Goal: Communication & Community: Participate in discussion

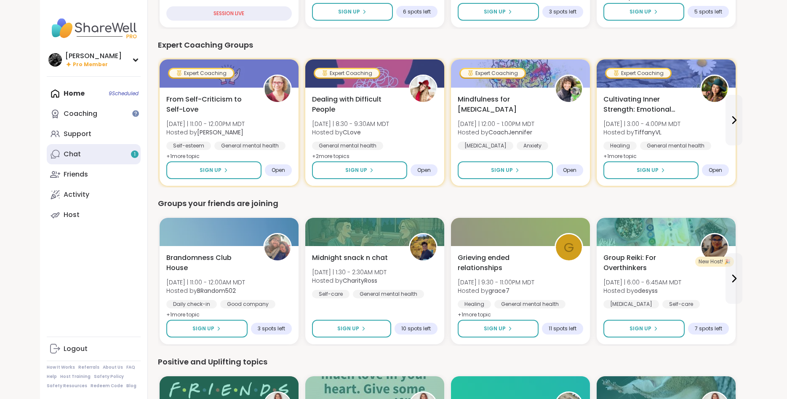
scroll to position [531, 0]
click at [94, 152] on link "Chat 1" at bounding box center [94, 154] width 94 height 20
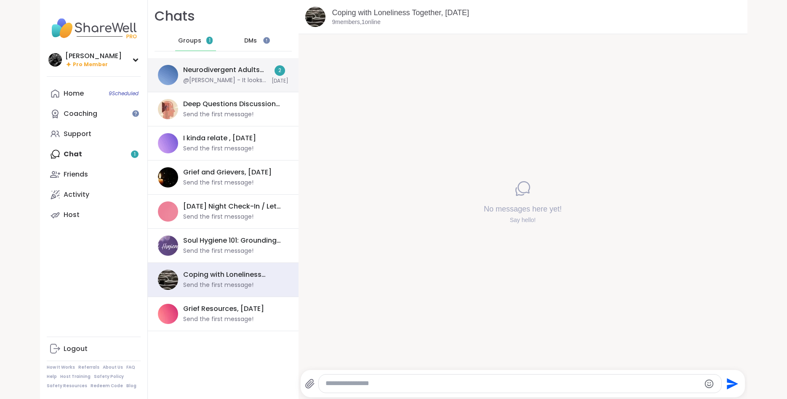
click at [217, 81] on div "@Brian_L - It looks like this group may have been cancelled in future. I'm goin…" at bounding box center [224, 80] width 83 height 8
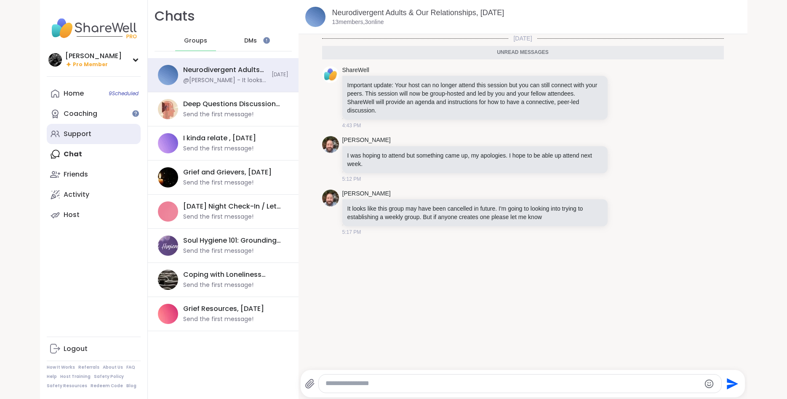
click at [81, 135] on div "Support" at bounding box center [78, 133] width 28 height 9
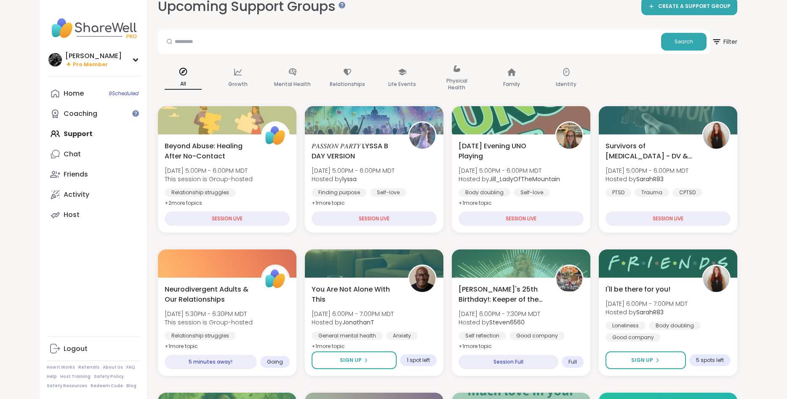
scroll to position [43, 0]
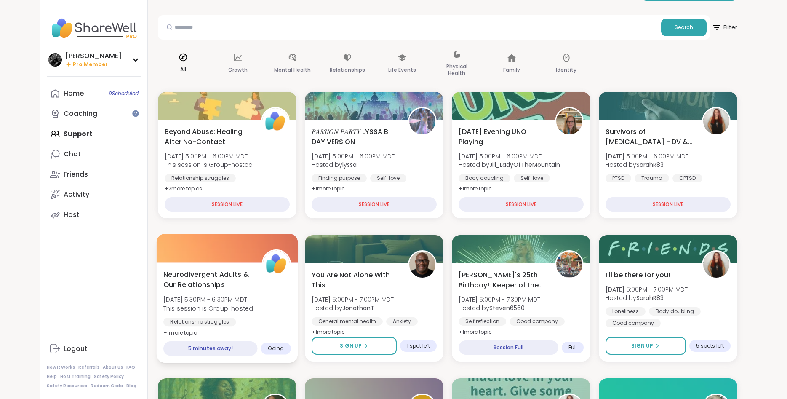
click at [278, 295] on div "Neurodivergent Adults & Our Relationships Sat, Sep 13 | 5:30PM - 6:30PM MDT Thi…" at bounding box center [227, 303] width 128 height 69
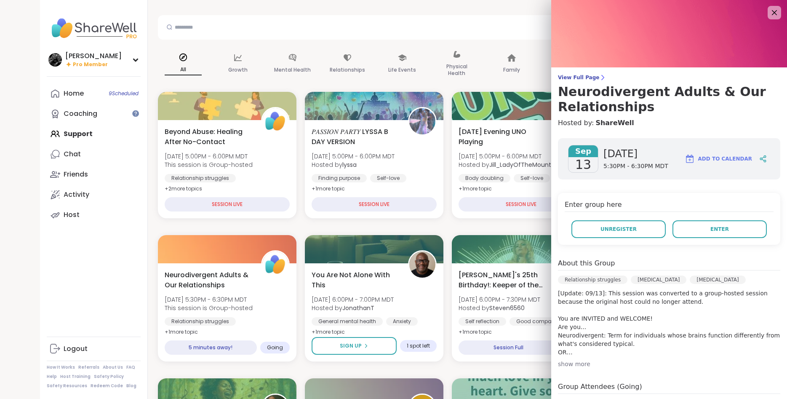
scroll to position [118, 0]
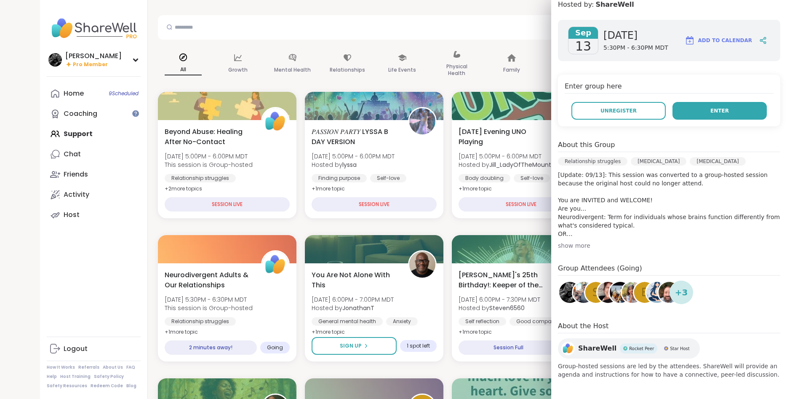
click at [708, 109] on button "Enter" at bounding box center [719, 111] width 94 height 18
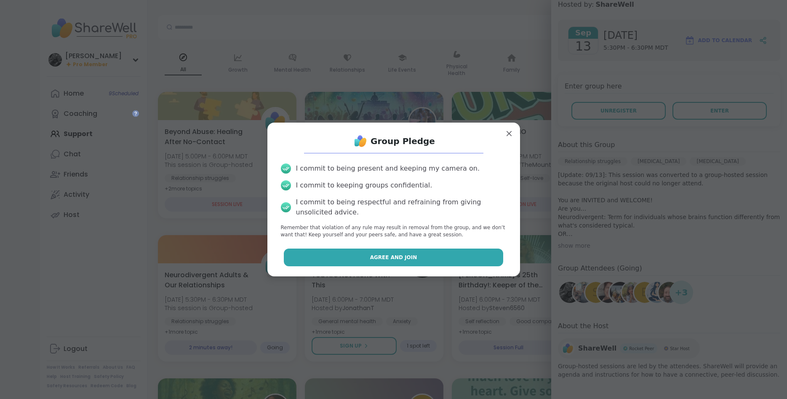
click at [418, 254] on button "Agree and Join" at bounding box center [393, 257] width 219 height 18
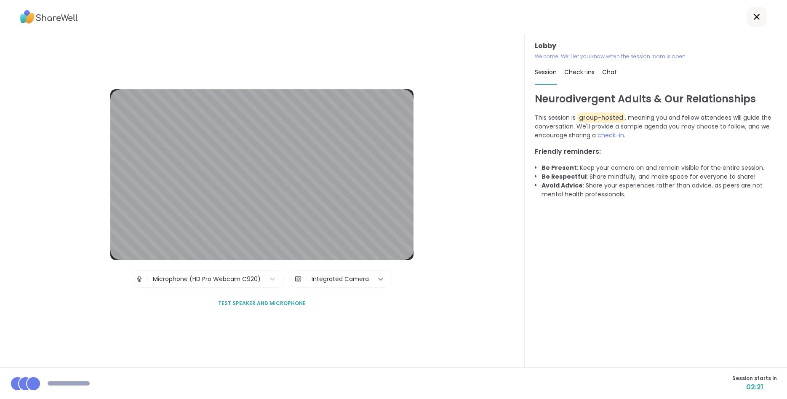
click at [380, 281] on icon at bounding box center [380, 278] width 8 height 8
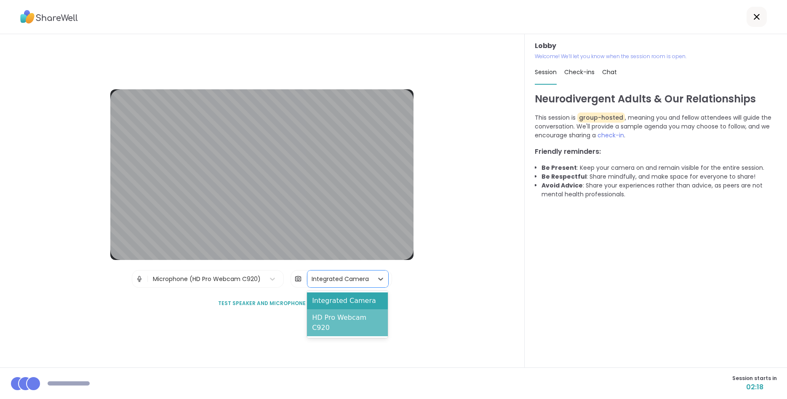
click at [350, 322] on div "HD Pro Webcam C920" at bounding box center [347, 322] width 80 height 27
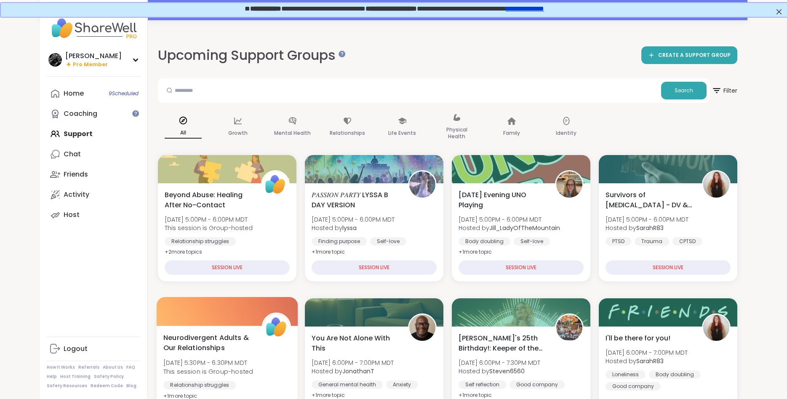
click at [262, 342] on div "Neurodivergent Adults & Our Relationships [DATE] 5:30PM - 6:30PM MDT This sessi…" at bounding box center [227, 366] width 128 height 69
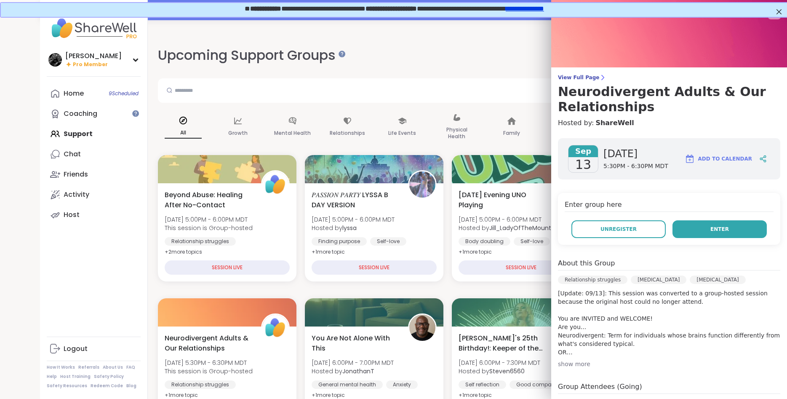
click at [705, 230] on button "Enter" at bounding box center [719, 229] width 94 height 18
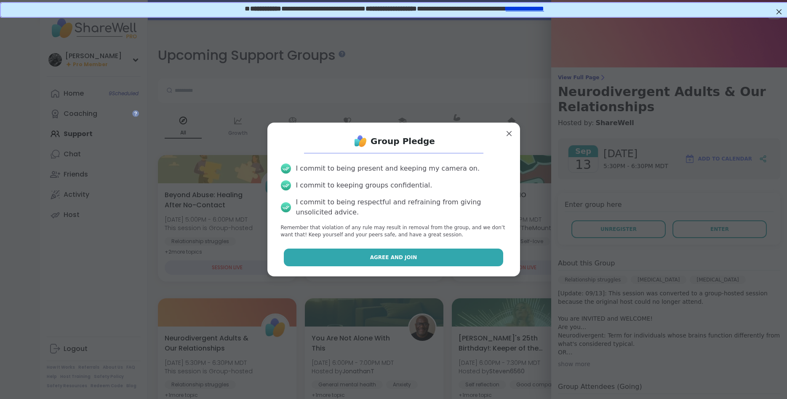
click at [426, 259] on button "Agree and Join" at bounding box center [393, 257] width 219 height 18
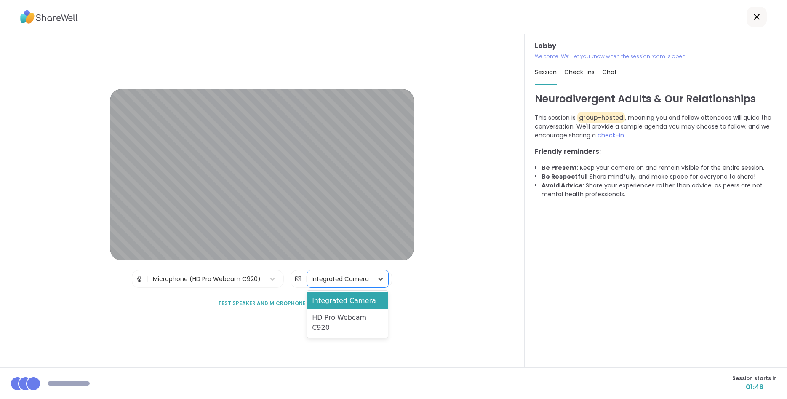
click at [345, 280] on div "Integrated Camera" at bounding box center [339, 278] width 57 height 9
click at [343, 311] on div "HD Pro Webcam C920" at bounding box center [347, 322] width 80 height 27
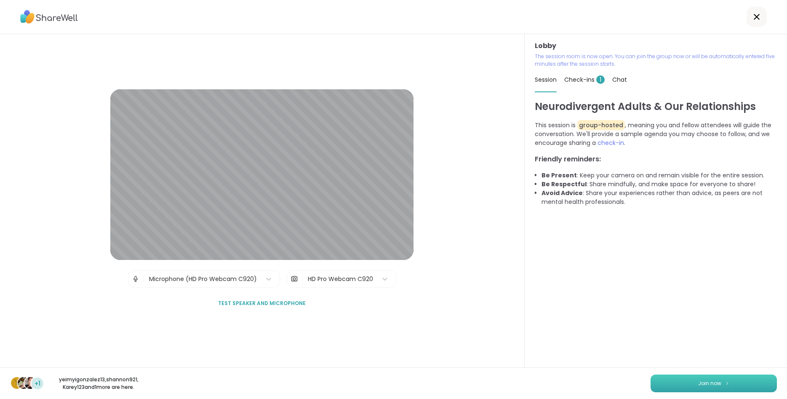
click at [748, 378] on button "Join now" at bounding box center [713, 383] width 126 height 18
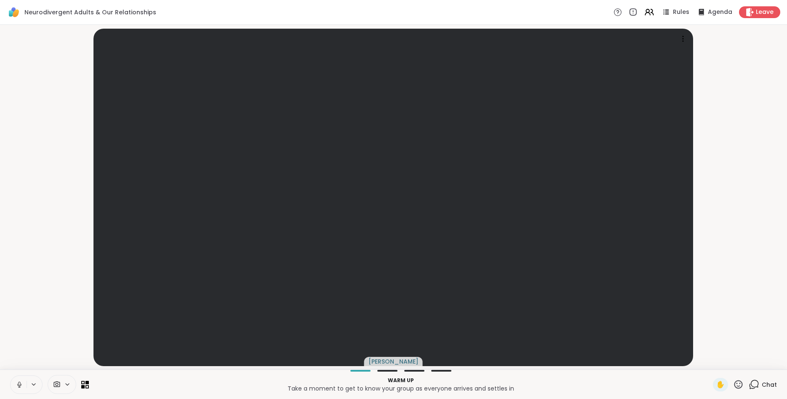
click at [69, 384] on icon at bounding box center [67, 383] width 7 height 7
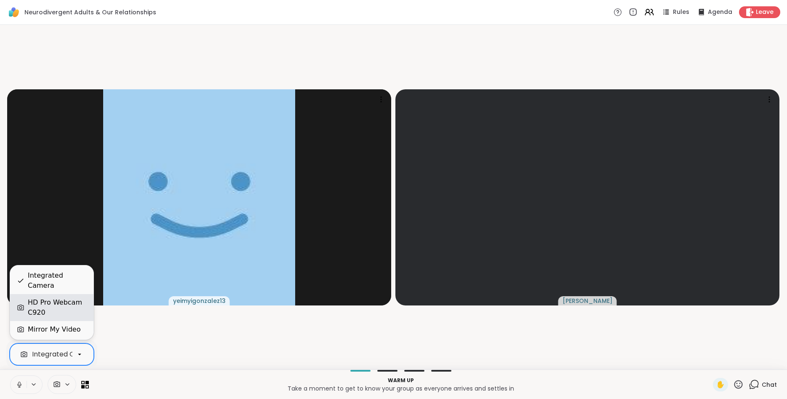
click at [65, 310] on div "HD Pro Webcam C920" at bounding box center [57, 307] width 59 height 20
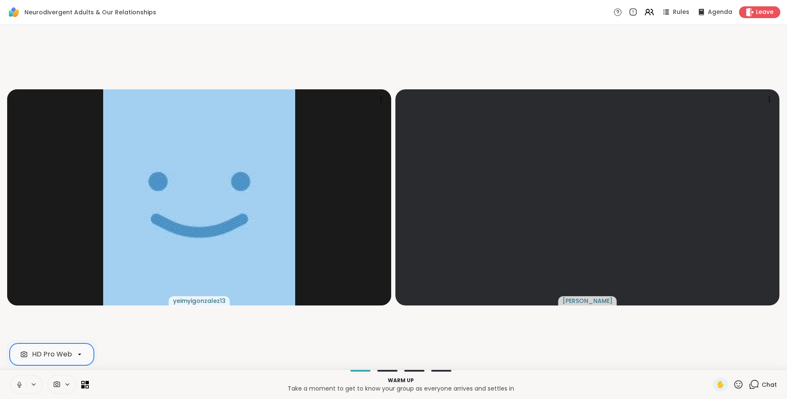
click at [21, 384] on icon at bounding box center [19, 384] width 4 height 3
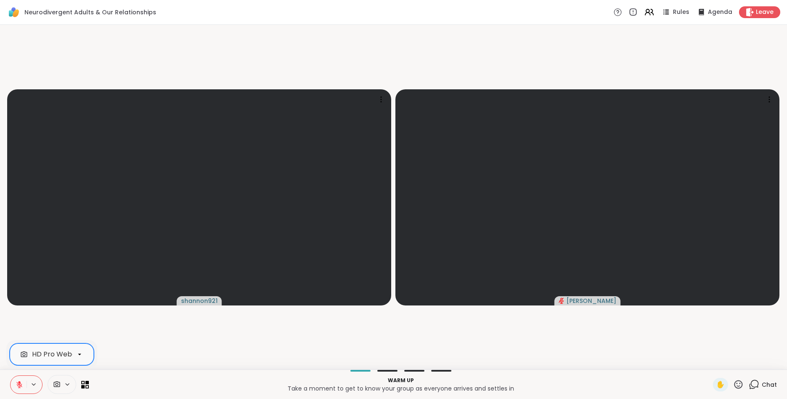
click at [21, 384] on icon at bounding box center [20, 384] width 8 height 8
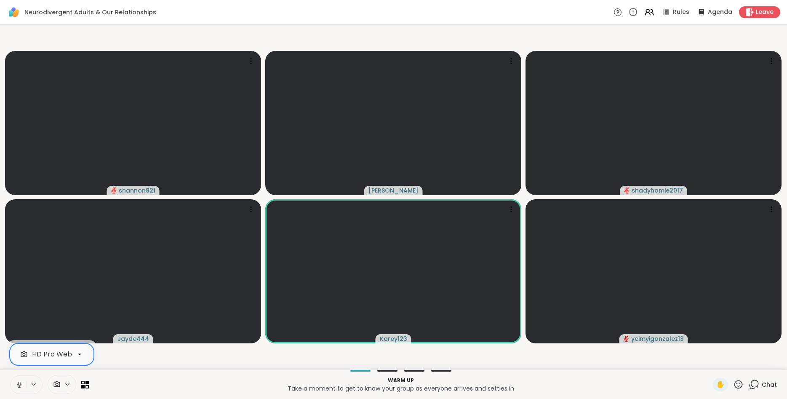
click at [25, 384] on button at bounding box center [19, 384] width 16 height 18
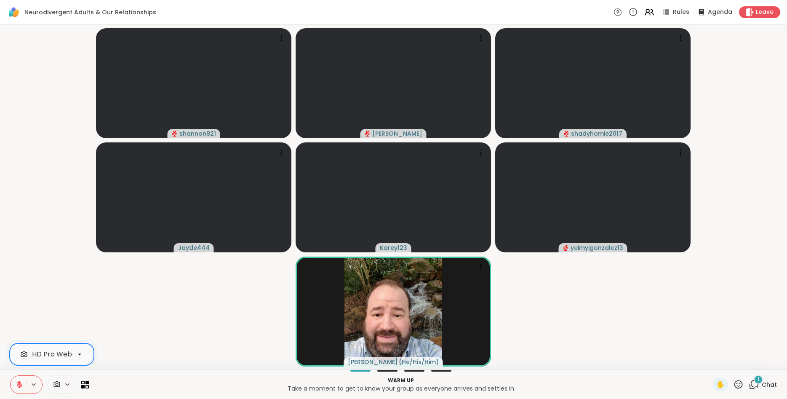
click at [760, 384] on div "1 Chat" at bounding box center [762, 384] width 28 height 13
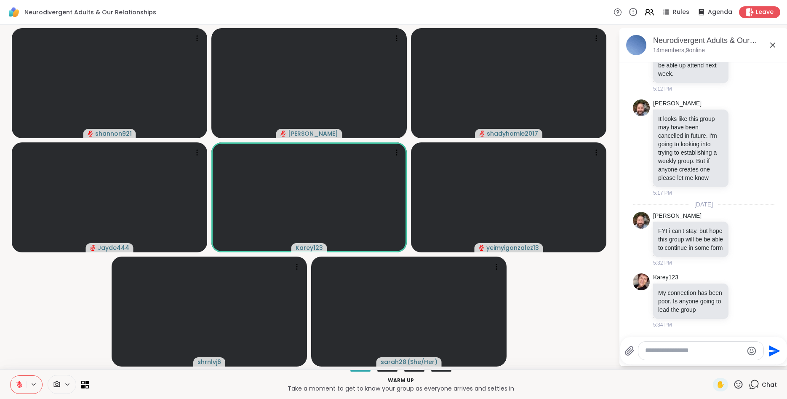
scroll to position [208, 0]
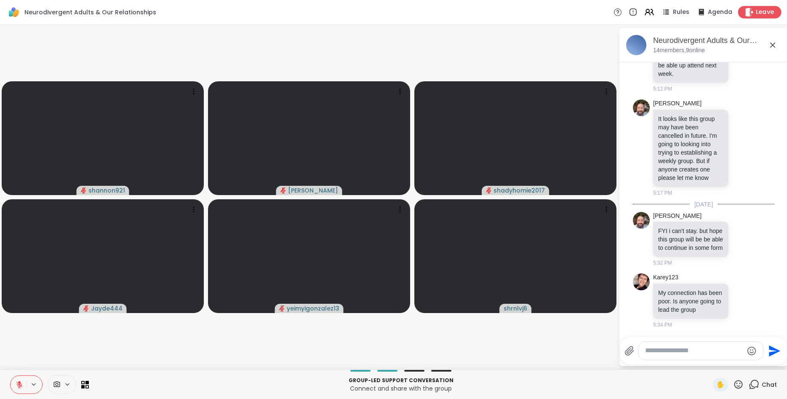
click at [762, 13] on span "Leave" at bounding box center [765, 12] width 19 height 9
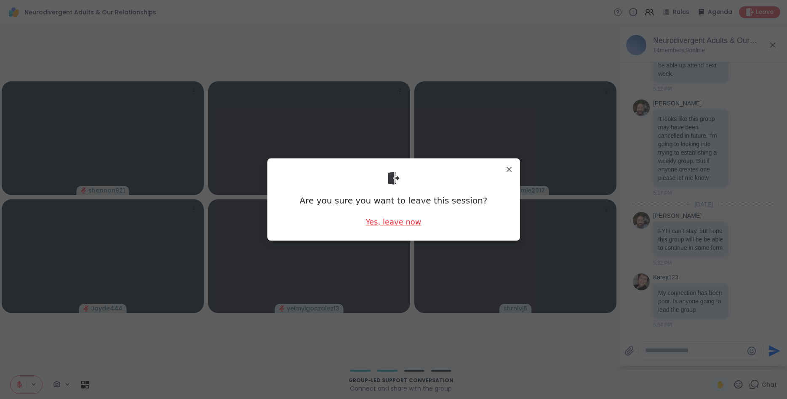
click at [402, 226] on div "Yes, leave now" at bounding box center [393, 221] width 56 height 11
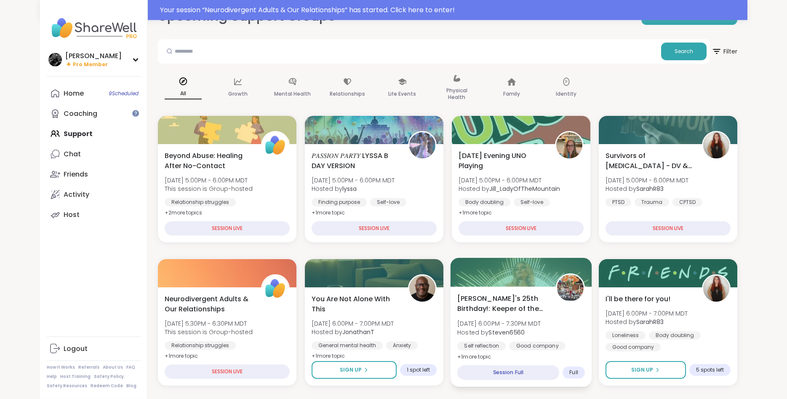
scroll to position [43, 0]
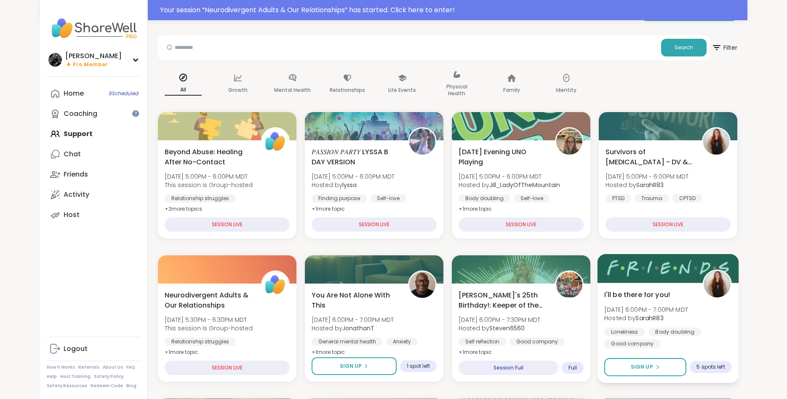
click at [681, 314] on span "Hosted by SarahR83" at bounding box center [646, 318] width 84 height 8
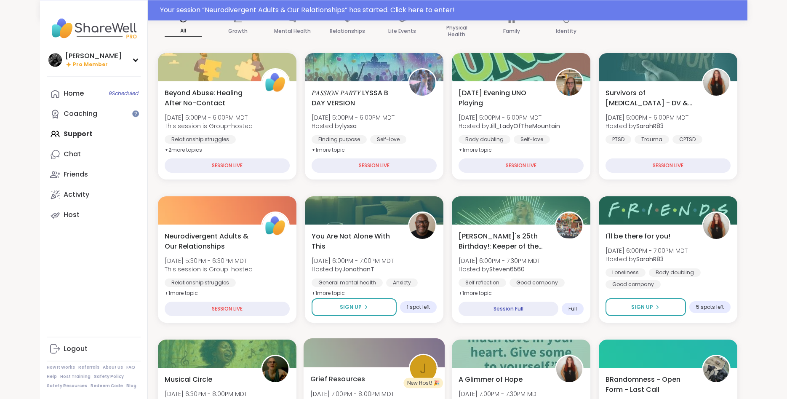
scroll to position [172, 0]
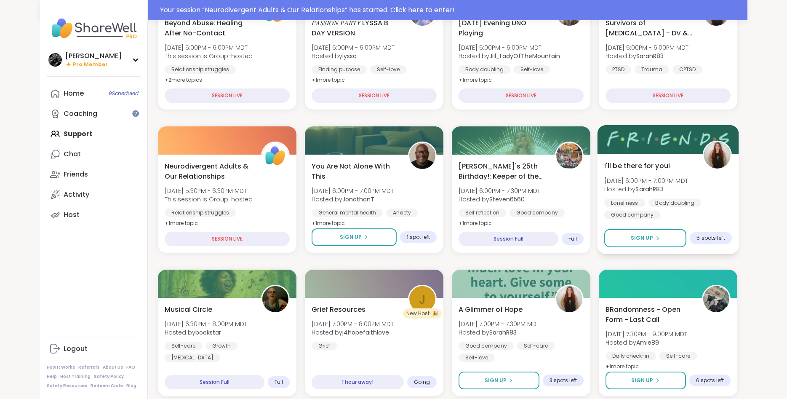
click at [710, 192] on div "I'll be there for you! Sat, Sep 13 | 6:00PM - 7:00PM MDT Hosted by SarahR83 Lon…" at bounding box center [668, 189] width 128 height 59
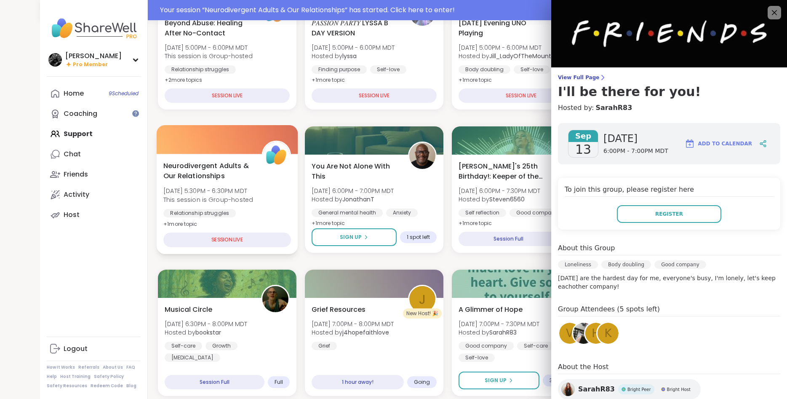
click at [256, 184] on div "Neurodivergent Adults & Our Relationships Sat, Sep 13 | 5:30PM - 6:30PM MDT Thi…" at bounding box center [227, 194] width 128 height 69
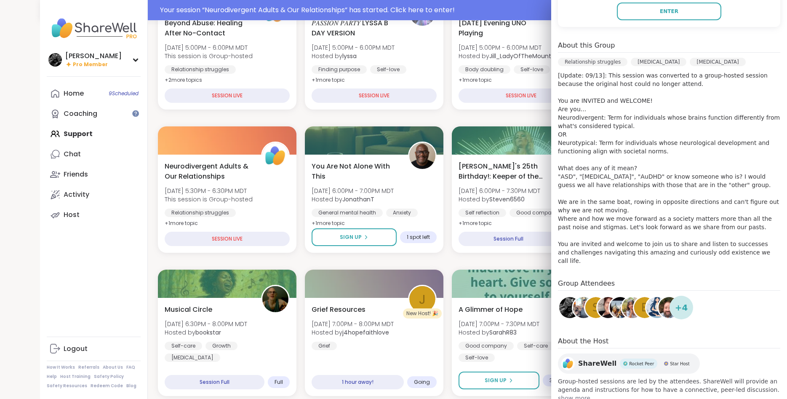
scroll to position [233, 0]
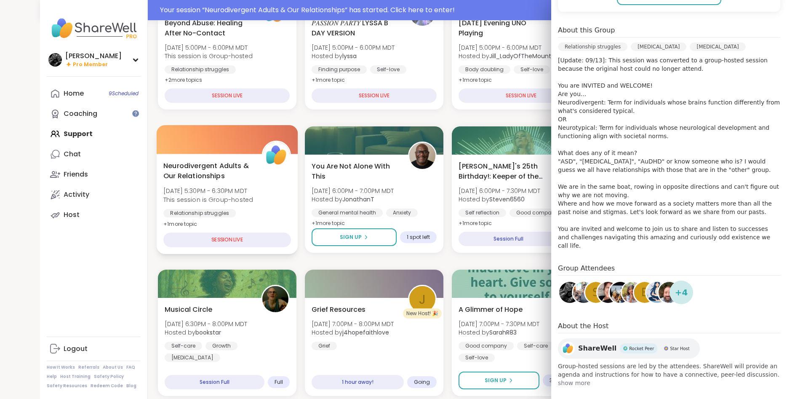
click at [262, 189] on div "Neurodivergent Adults & Our Relationships Sat, Sep 13 | 5:30PM - 6:30PM MDT Thi…" at bounding box center [227, 194] width 128 height 69
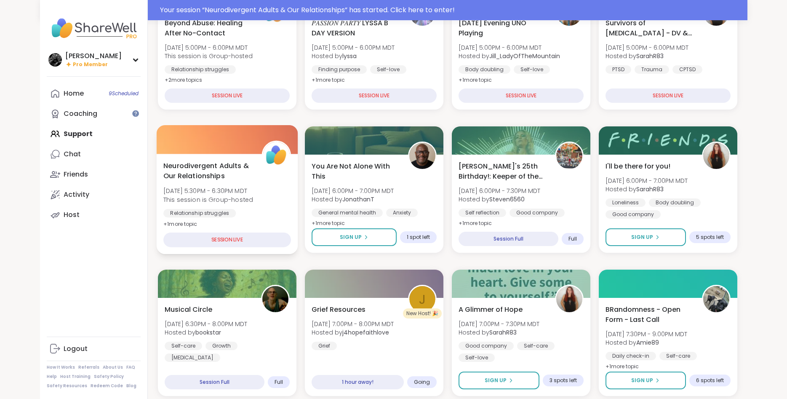
click at [281, 185] on div "Neurodivergent Adults & Our Relationships Sat, Sep 13 | 5:30PM - 6:30PM MDT Thi…" at bounding box center [227, 194] width 128 height 69
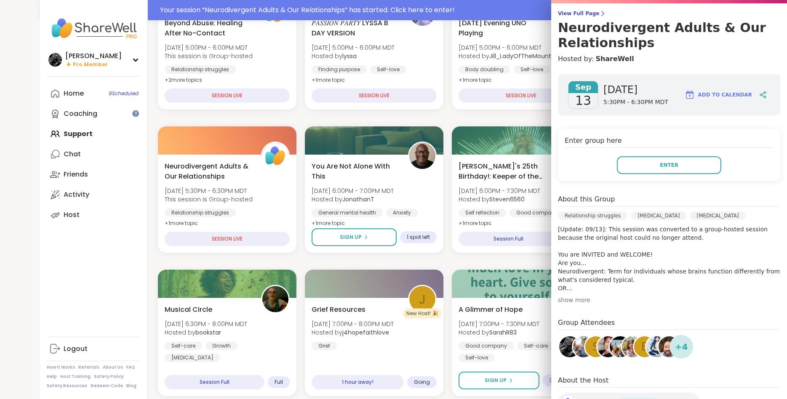
scroll to position [106, 0]
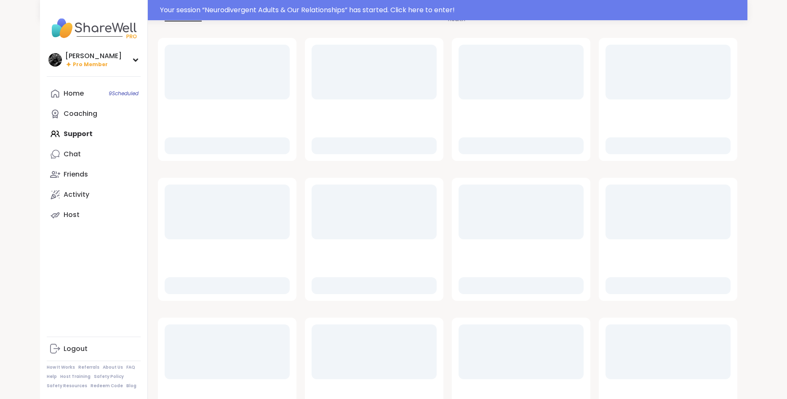
click at [82, 158] on link "Chat" at bounding box center [94, 154] width 94 height 20
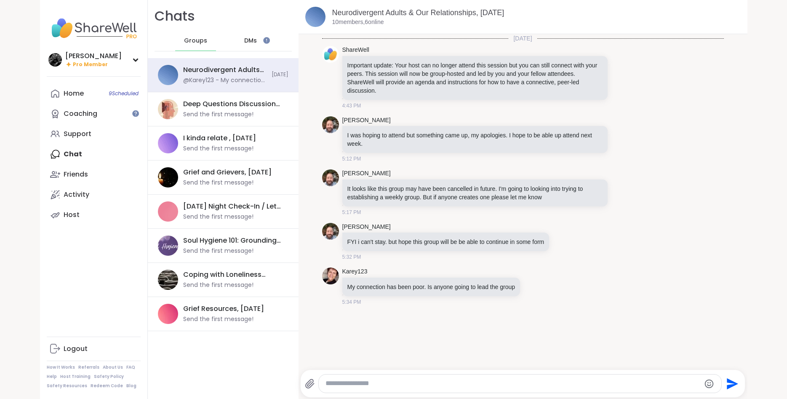
click at [393, 390] on div at bounding box center [520, 383] width 402 height 18
click at [394, 385] on textarea "Type your message" at bounding box center [512, 383] width 375 height 9
type textarea "**********"
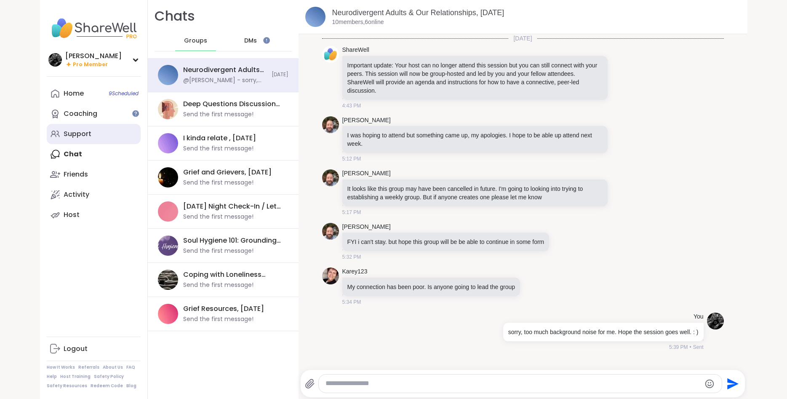
click at [73, 134] on div "Support" at bounding box center [78, 133] width 28 height 9
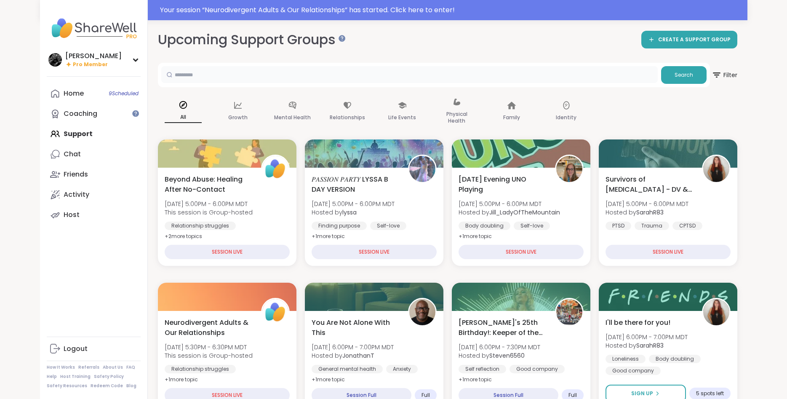
click at [238, 73] on input "text" at bounding box center [409, 74] width 496 height 17
type input "*******"
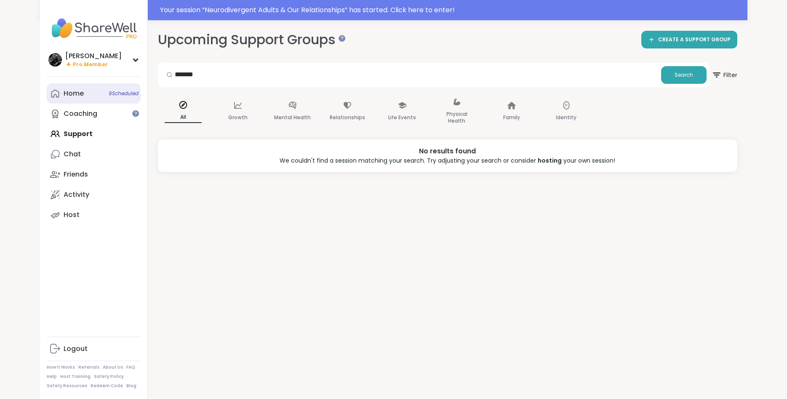
click at [94, 90] on link "Home 9 Scheduled" at bounding box center [94, 93] width 94 height 20
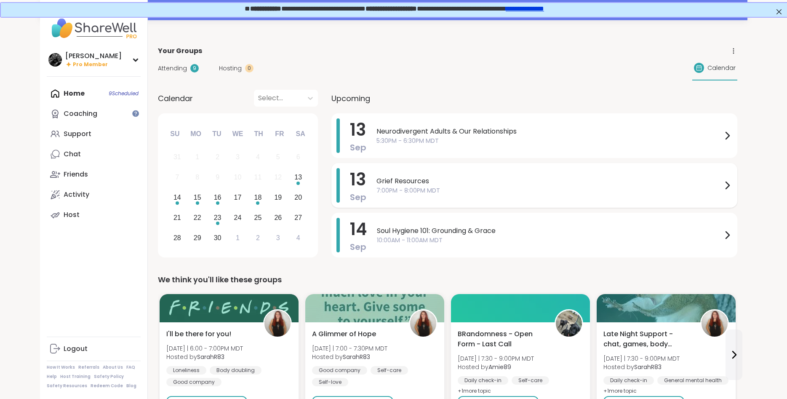
click at [438, 192] on span "7:00PM - 8:00PM MDT" at bounding box center [549, 190] width 346 height 9
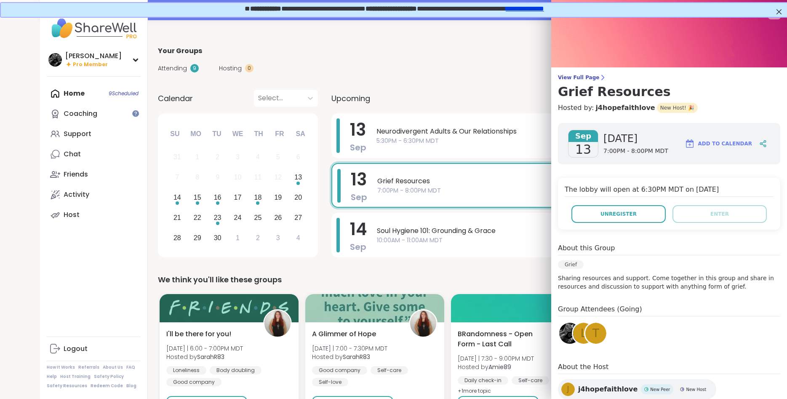
click at [443, 281] on div "We think you'll like these groups" at bounding box center [447, 280] width 579 height 12
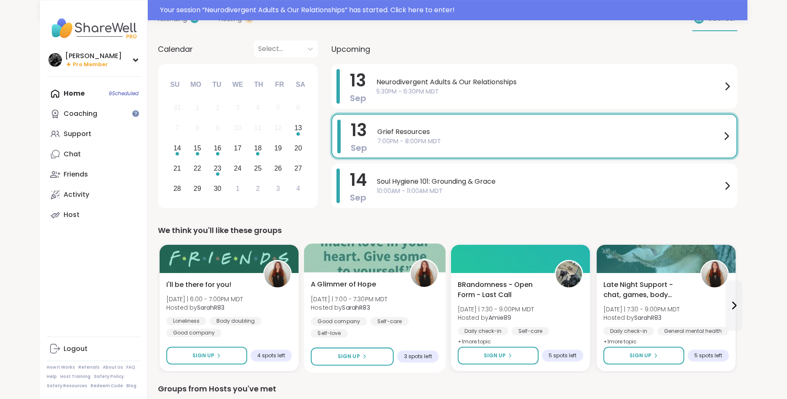
scroll to position [86, 0]
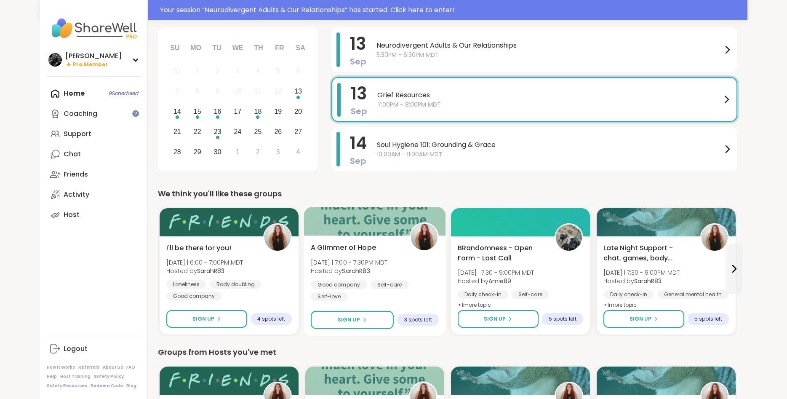
click at [434, 277] on div "A Glimmer of Hope Sat 9/13 | 7:00 - 7:30PM MDT Hosted by SarahR83 Good company …" at bounding box center [375, 271] width 128 height 59
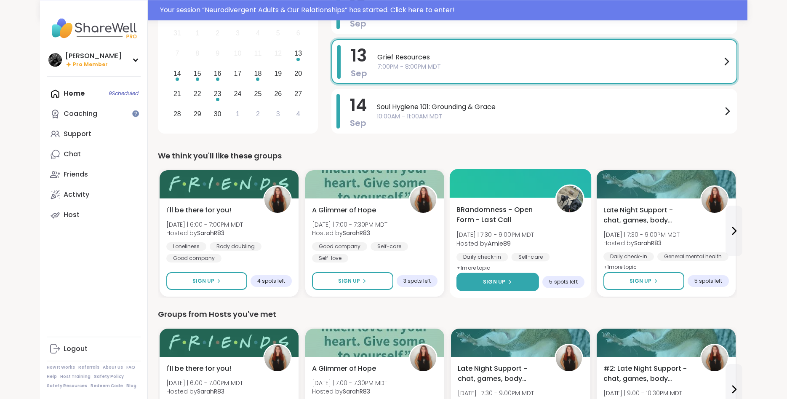
scroll to position [215, 0]
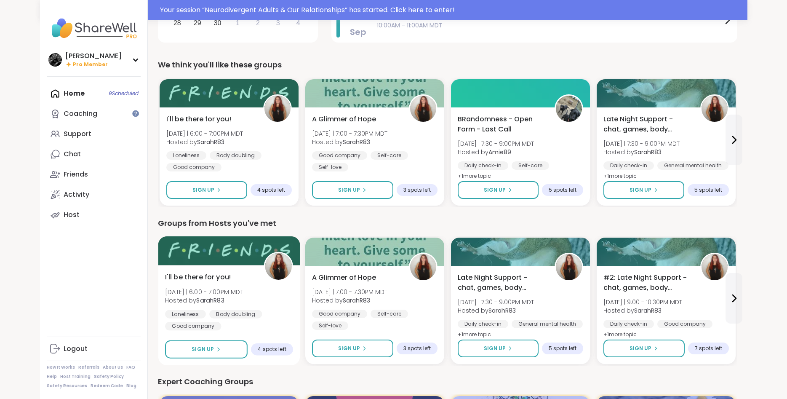
drag, startPoint x: 260, startPoint y: 292, endPoint x: 271, endPoint y: 292, distance: 11.4
click at [264, 292] on div "I'll be there for you! Sat 9/13 | 6:00 - 7:00PM MDT Hosted by SarahR83 Loneline…" at bounding box center [229, 301] width 128 height 59
click at [287, 266] on img at bounding box center [278, 266] width 27 height 27
click at [285, 265] on img at bounding box center [278, 266] width 27 height 27
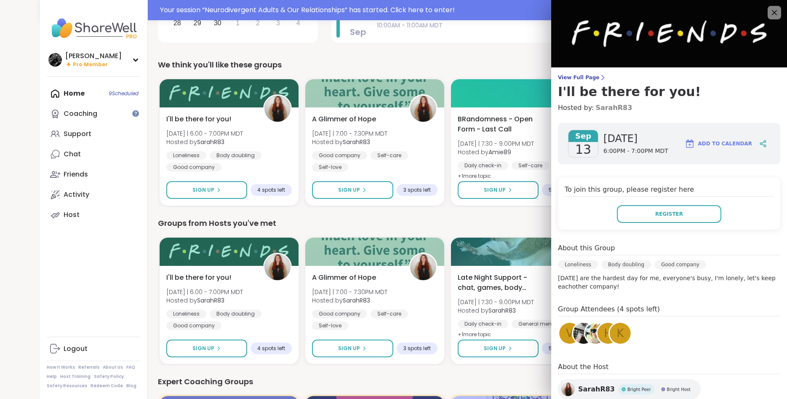
click at [608, 108] on link "SarahR83" at bounding box center [613, 108] width 37 height 10
click at [592, 329] on img at bounding box center [595, 332] width 21 height 21
click at [431, 225] on div "Groups from Hosts you've met" at bounding box center [447, 223] width 579 height 12
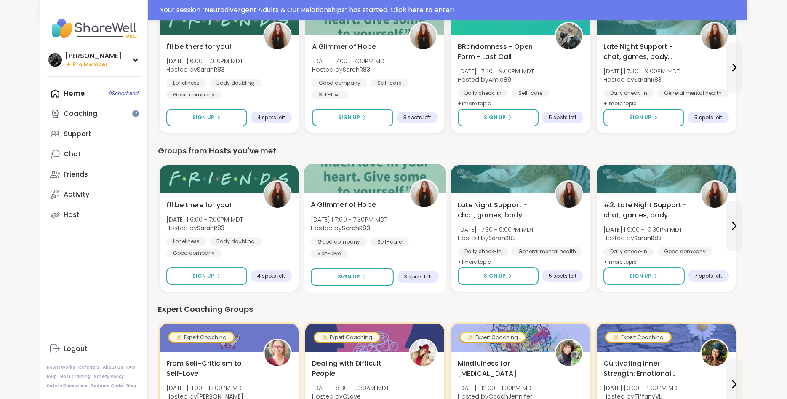
scroll to position [343, 0]
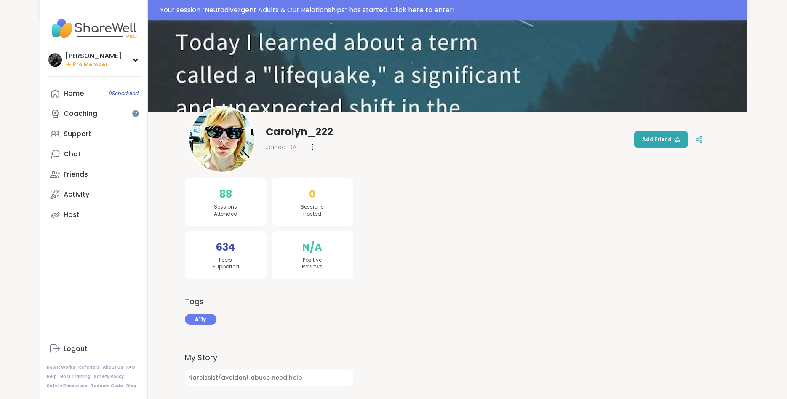
scroll to position [20, 0]
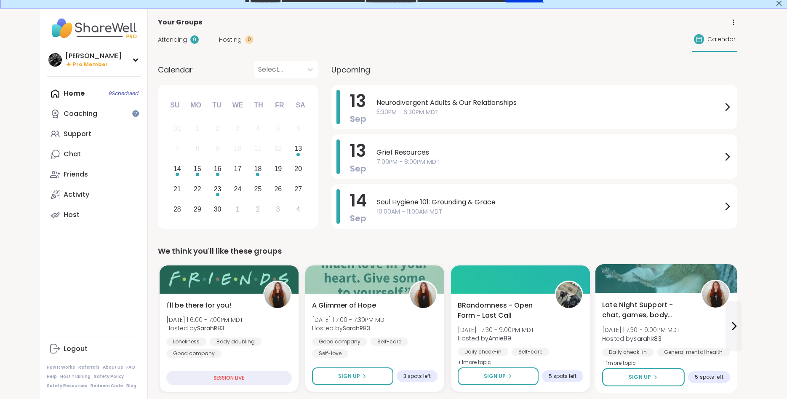
click at [710, 327] on div "Late Night Support - chat, games, body double [DATE] | 7:30 - 9:00PM MDT Hosted…" at bounding box center [666, 334] width 128 height 69
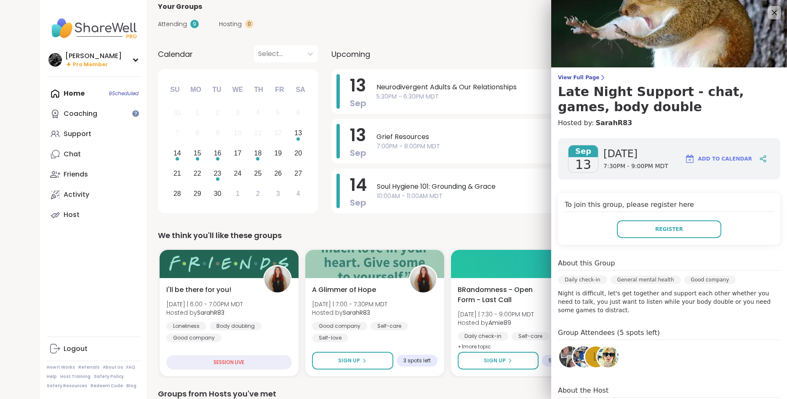
click at [495, 238] on div "We think you'll like these groups" at bounding box center [447, 235] width 579 height 12
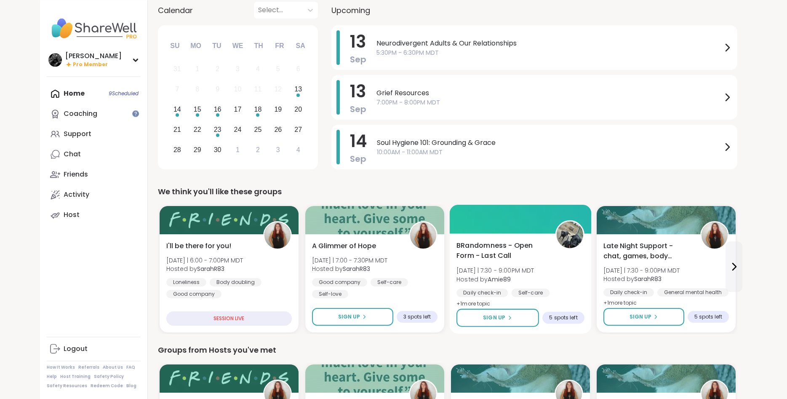
scroll to position [110, 0]
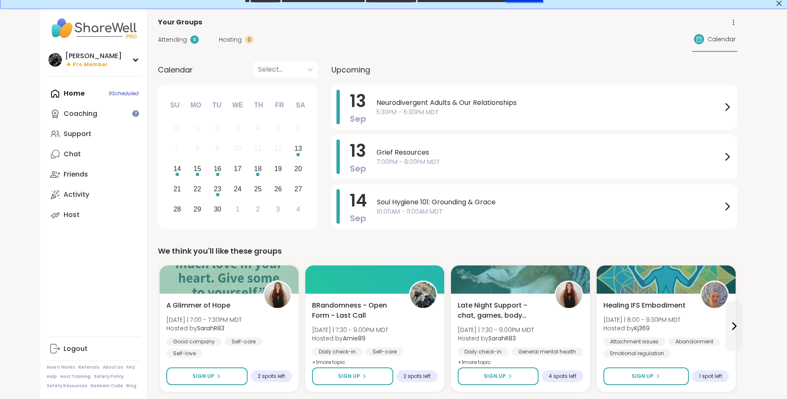
scroll to position [180, 0]
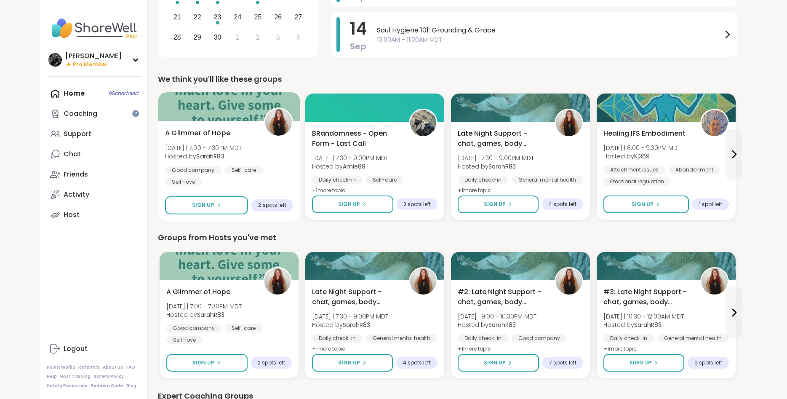
click at [277, 179] on div "Good company Self-care Self-love" at bounding box center [229, 175] width 128 height 21
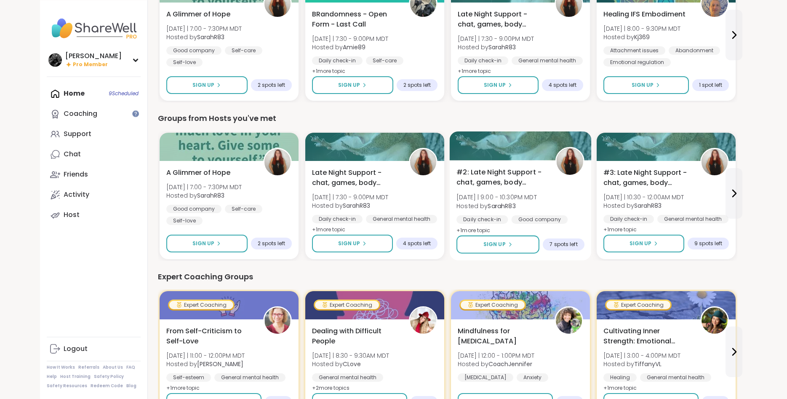
scroll to position [309, 0]
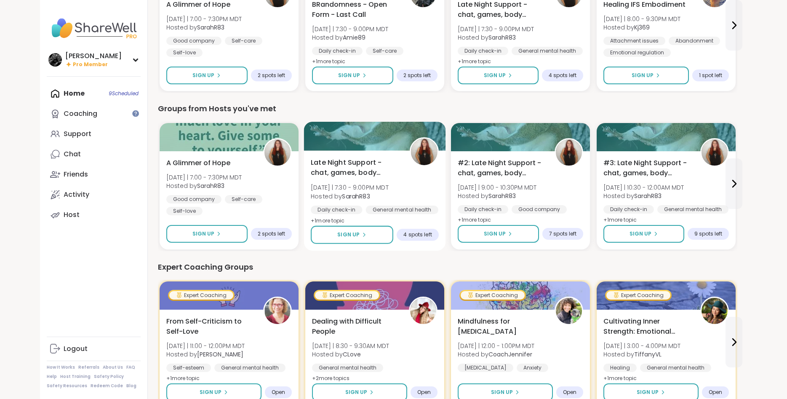
click at [417, 186] on div "Late Night Support - chat, games, body double Sat 9/13 | 7:30 - 9:00PM MDT Host…" at bounding box center [375, 191] width 128 height 69
click at [490, 262] on div "Expert Coaching Groups" at bounding box center [447, 267] width 579 height 12
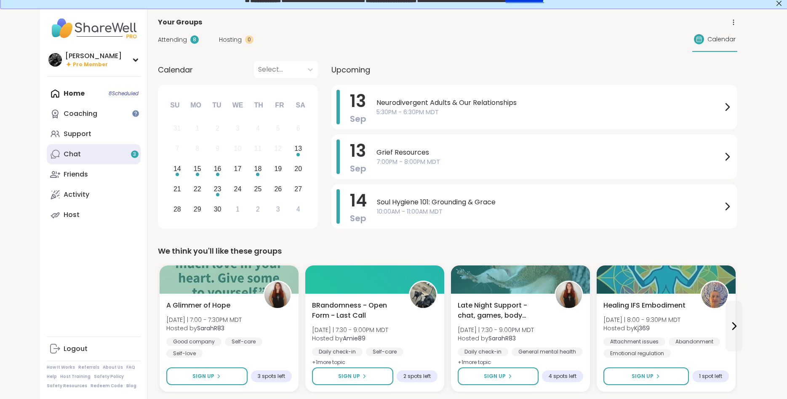
click at [93, 159] on link "Chat 3" at bounding box center [94, 154] width 94 height 20
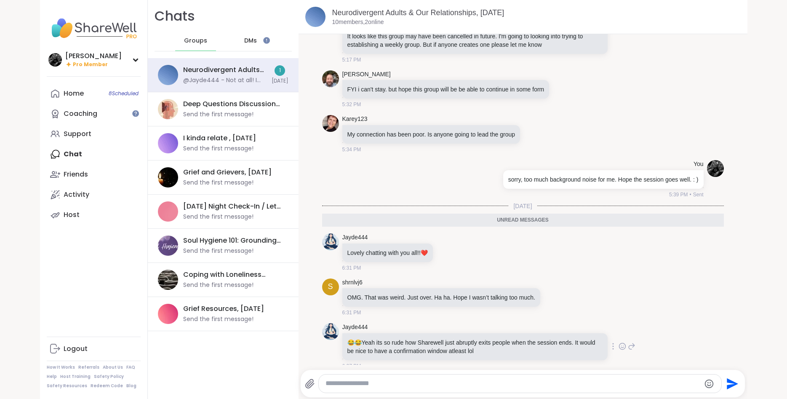
scroll to position [206, 0]
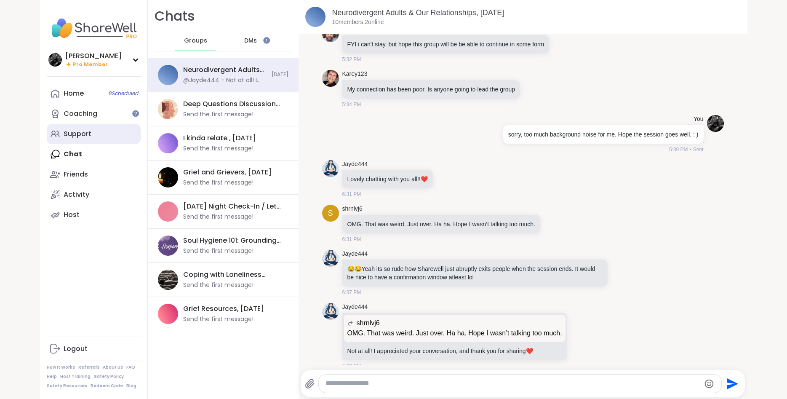
click at [77, 130] on div "Support" at bounding box center [78, 133] width 28 height 9
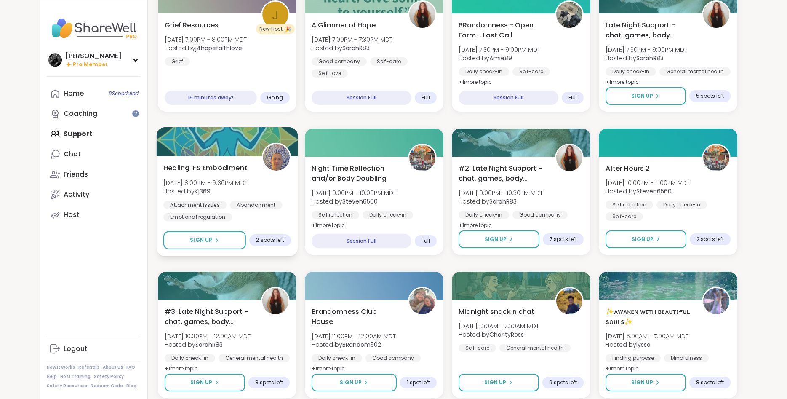
scroll to position [215, 0]
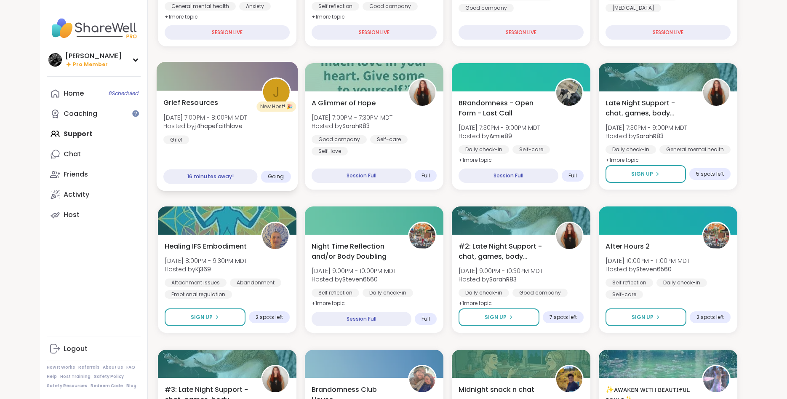
click at [255, 144] on div "Grief Resources Sat, Sep 13 | 7:00PM - 8:00PM MDT Hosted by j4hopefaithlove Gri…" at bounding box center [227, 120] width 128 height 46
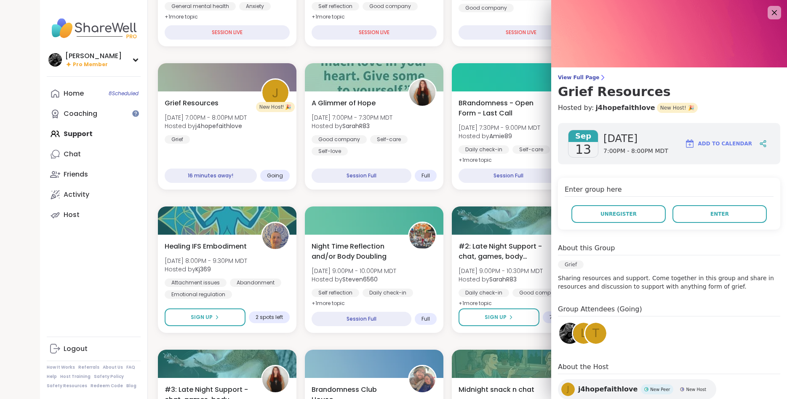
click at [593, 334] on div "t" at bounding box center [595, 332] width 21 height 21
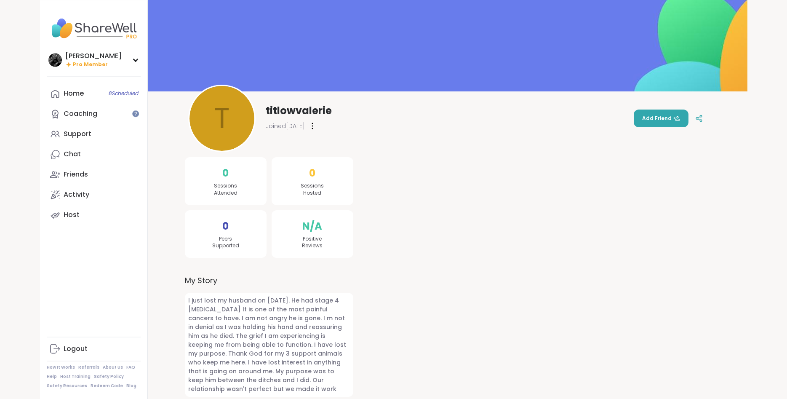
scroll to position [20, 0]
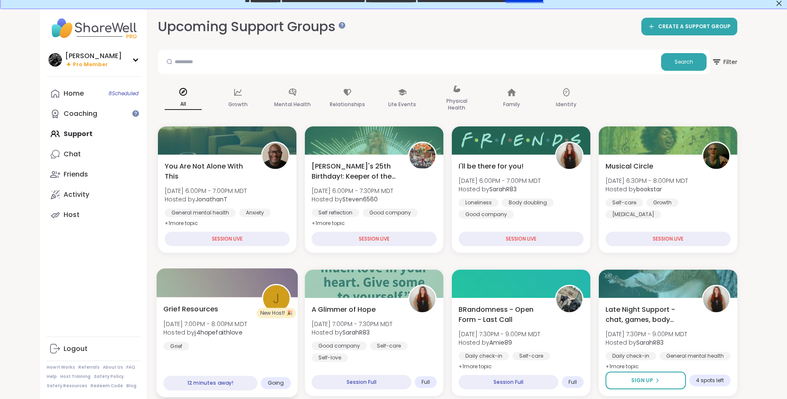
click at [269, 331] on div "Grief Resources [DATE] 7:00PM - 8:00PM MDT Hosted by j4hopefaithlove Grief" at bounding box center [227, 326] width 128 height 46
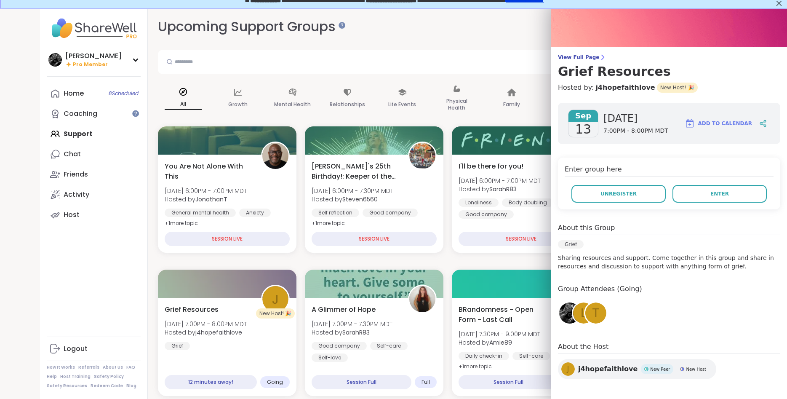
scroll to position [24, 0]
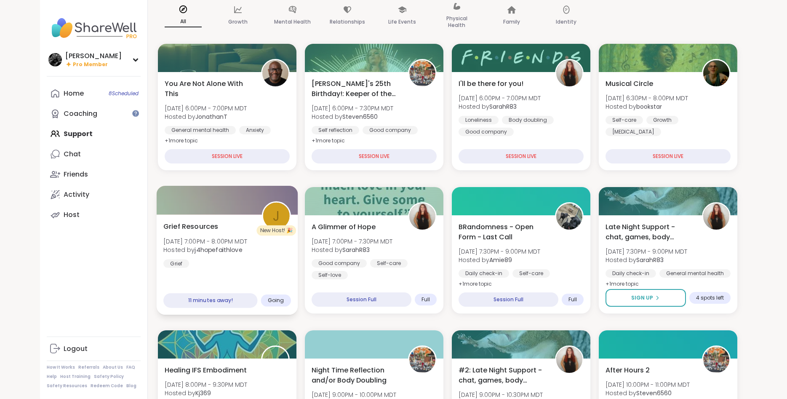
scroll to position [94, 0]
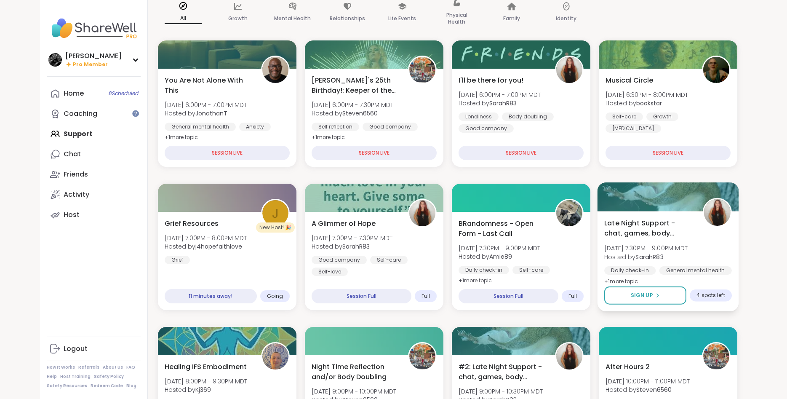
click at [702, 238] on div "Late Night Support - chat, games, body double [DATE] 7:30PM - 9:00PM MDT Hosted…" at bounding box center [668, 252] width 128 height 69
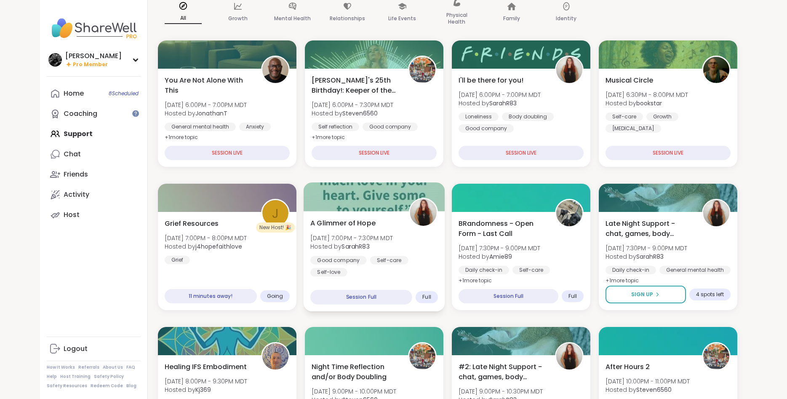
click at [415, 247] on div "A Glimmer of Hope [DATE] 7:00PM - 7:30PM MDT Hosted by SarahR83 Good company Se…" at bounding box center [374, 247] width 128 height 59
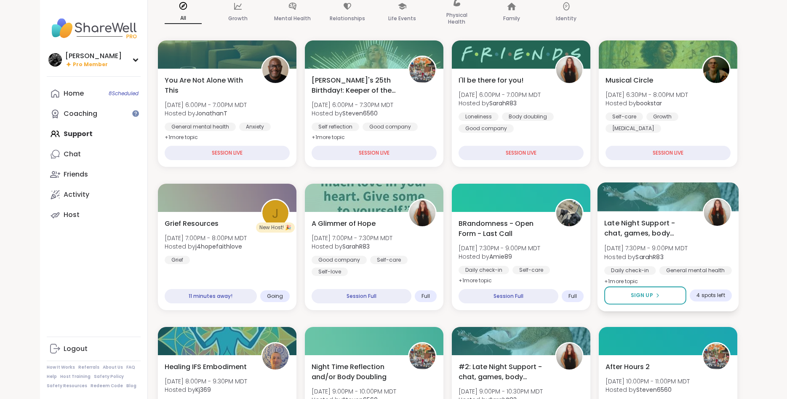
click at [712, 245] on div "Late Night Support - chat, games, body double [DATE] 7:30PM - 9:00PM MDT Hosted…" at bounding box center [668, 252] width 128 height 69
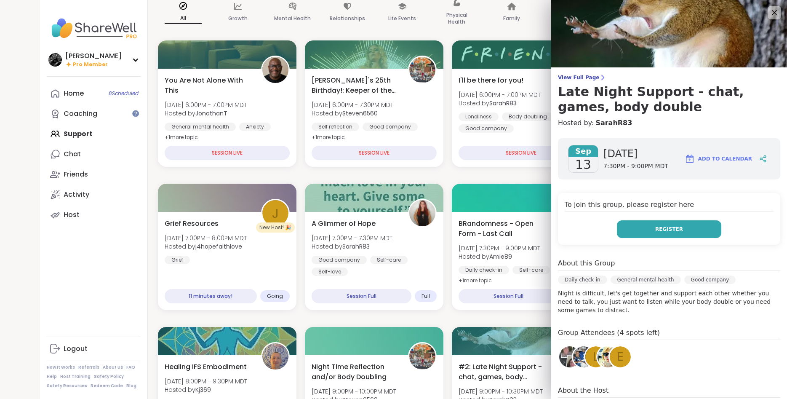
click at [644, 227] on button "Register" at bounding box center [669, 229] width 104 height 18
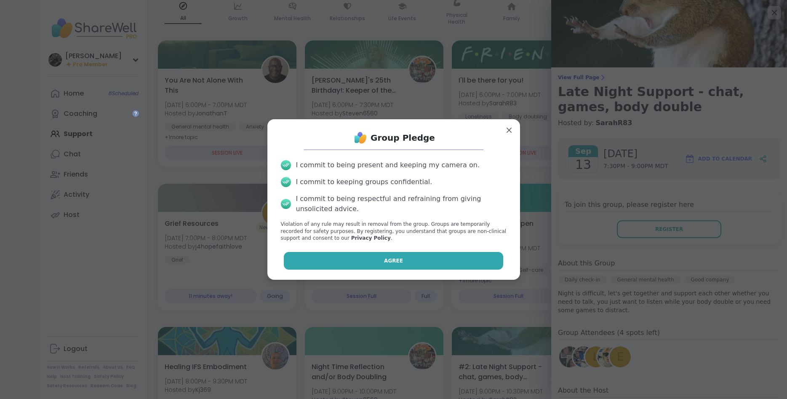
click at [460, 258] on button "Agree" at bounding box center [393, 261] width 219 height 18
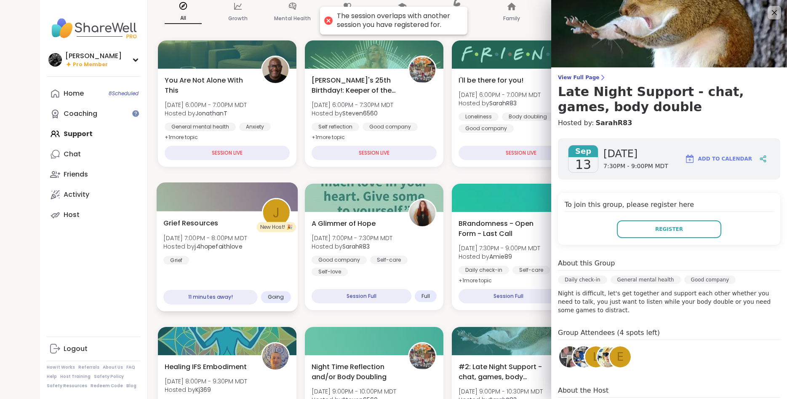
click at [286, 266] on div "Grief Resources [DATE] 7:00PM - 8:00PM MDT Hosted by j4hopefaithlove Grief 11 m…" at bounding box center [226, 261] width 141 height 100
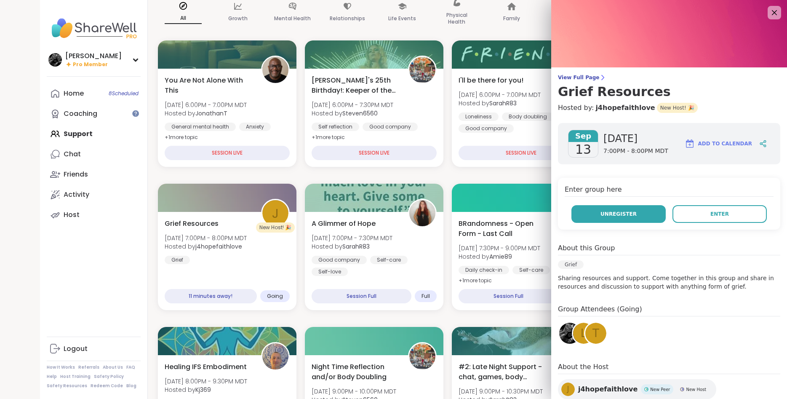
click at [620, 205] on button "Unregister" at bounding box center [618, 214] width 94 height 18
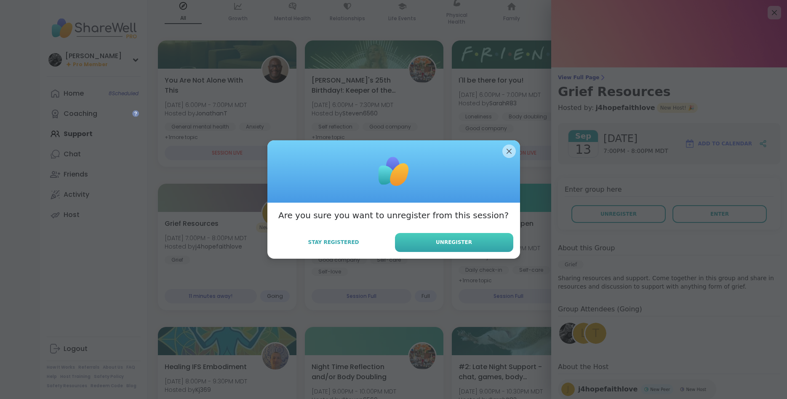
click at [455, 242] on span "Unregister" at bounding box center [454, 242] width 36 height 8
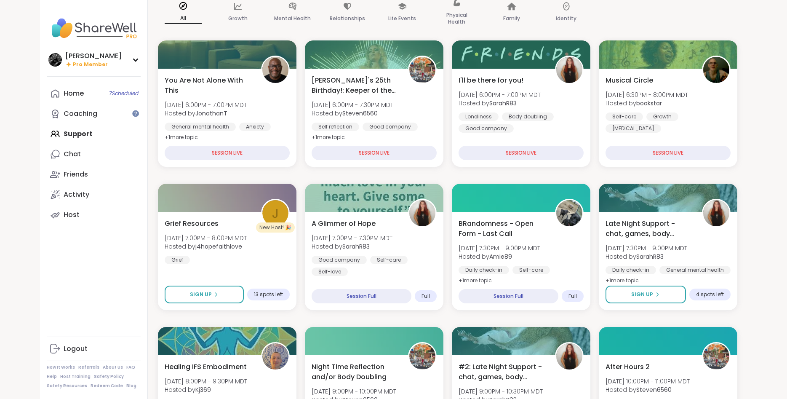
click at [425, 253] on div "A Glimmer of Hope [DATE] 7:00PM - 7:30PM MDT Hosted by SarahR83 Good company Se…" at bounding box center [374, 247] width 128 height 59
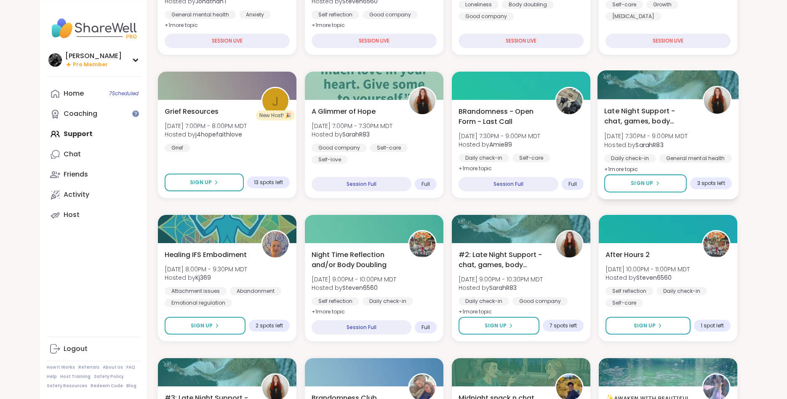
scroll to position [180, 0]
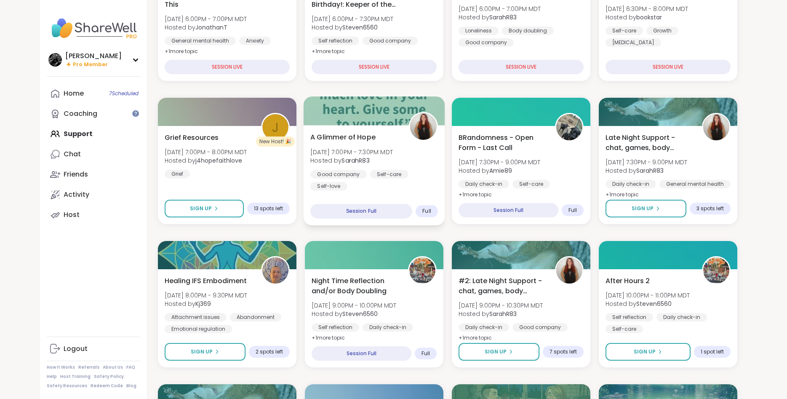
click at [431, 155] on div "A Glimmer of Hope Sat, Sep 13 | 7:00PM - 7:30PM MDT Hosted by SarahR83 Good com…" at bounding box center [374, 161] width 128 height 59
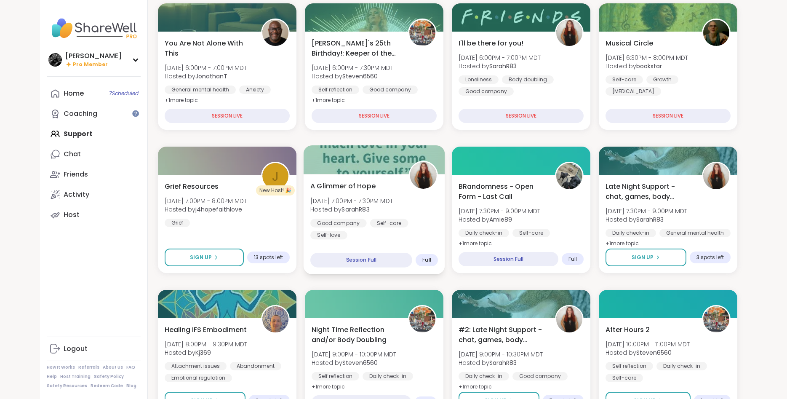
click at [426, 228] on div "Good company Self-care Self-love" at bounding box center [374, 228] width 128 height 21
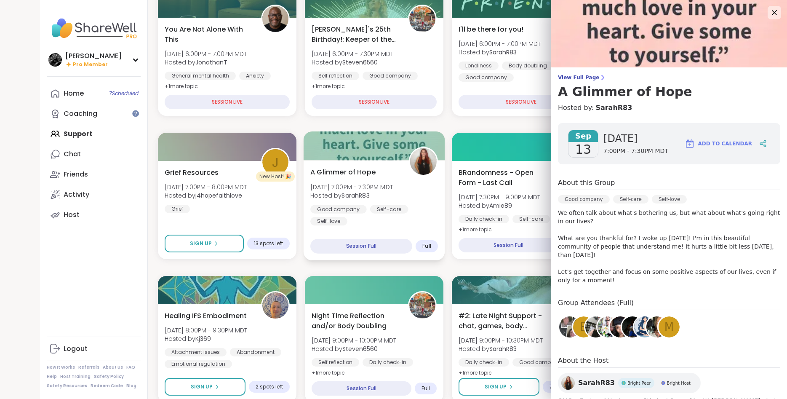
click at [426, 228] on div "A Glimmer of Hope Sat, Sep 13 | 7:00PM - 7:30PM MDT Hosted by SarahR83 Good com…" at bounding box center [373, 210] width 141 height 100
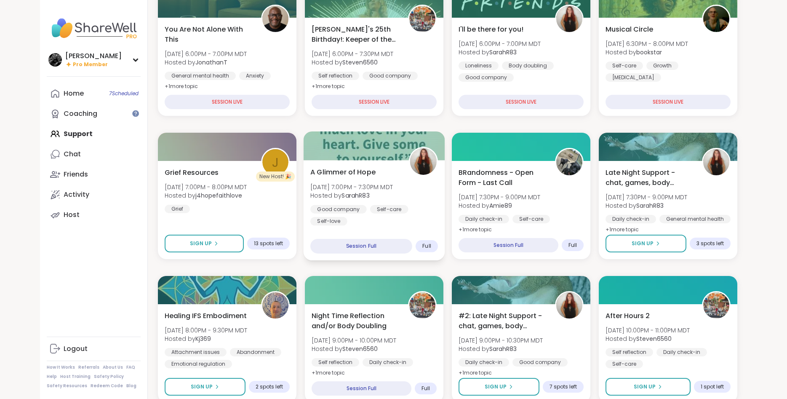
click at [426, 228] on div "A Glimmer of Hope Sat, Sep 13 | 7:00PM - 7:30PM MDT Hosted by SarahR83 Good com…" at bounding box center [373, 210] width 141 height 100
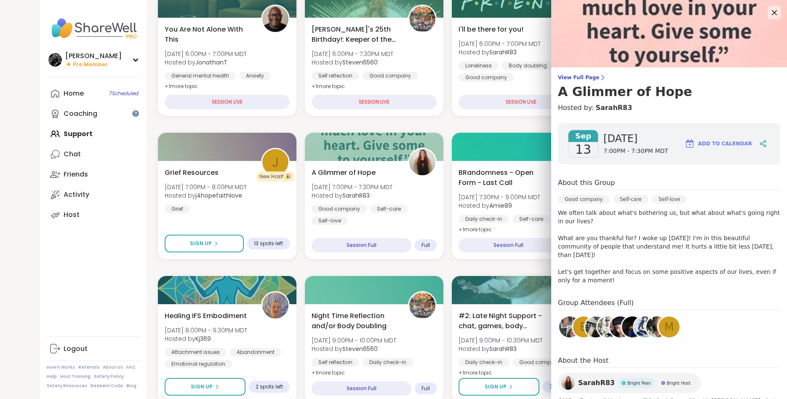
scroll to position [51, 0]
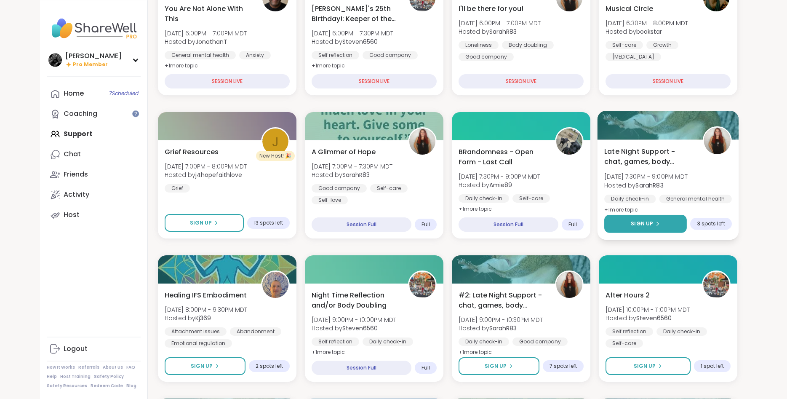
scroll to position [174, 0]
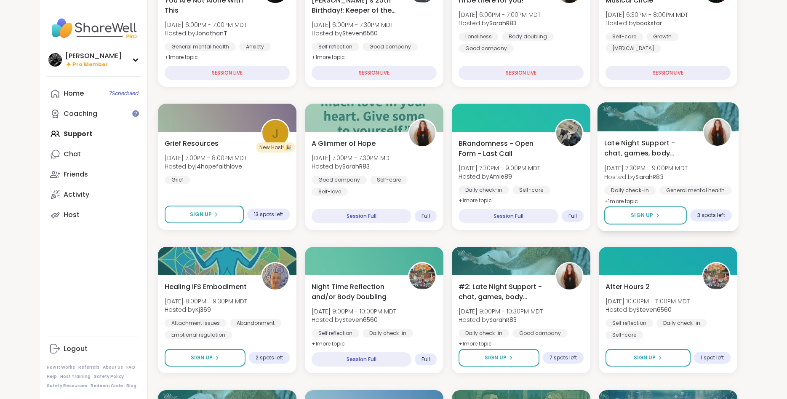
click at [709, 153] on div "Late Night Support - chat, games, body double Sat, Sep 13 | 7:30PM - 9:00PM MDT…" at bounding box center [668, 172] width 128 height 69
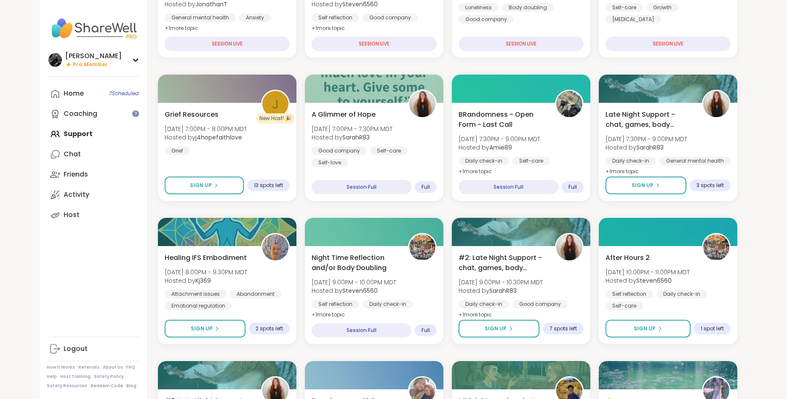
scroll to position [303, 0]
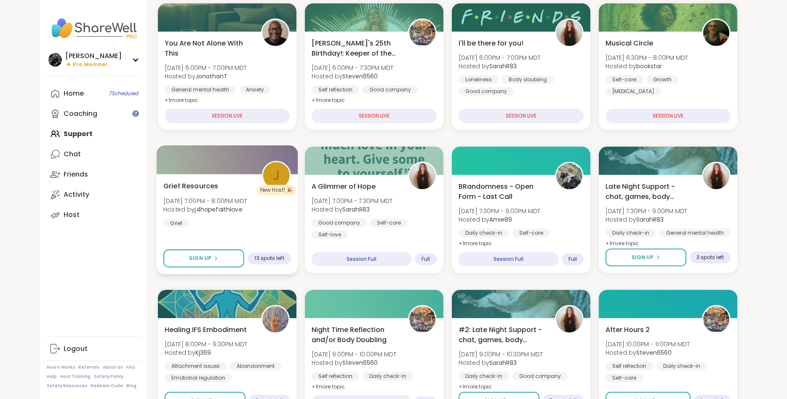
click at [278, 216] on div "Grief Resources [DATE] 7:00PM - 8:00PM MDT Hosted by j4hopefaithlove Grief" at bounding box center [227, 204] width 128 height 46
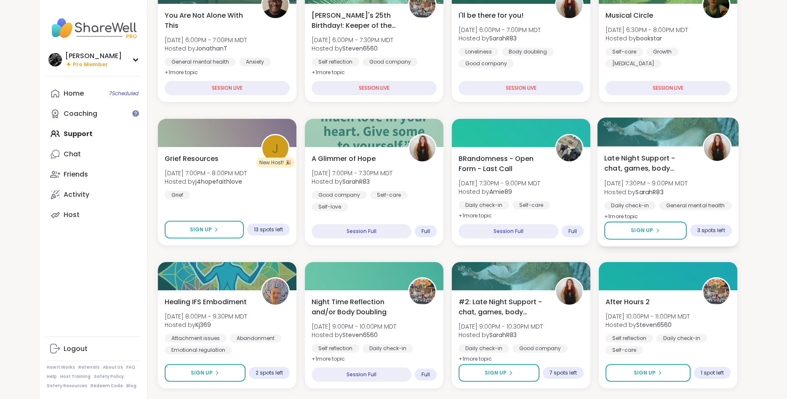
scroll to position [174, 0]
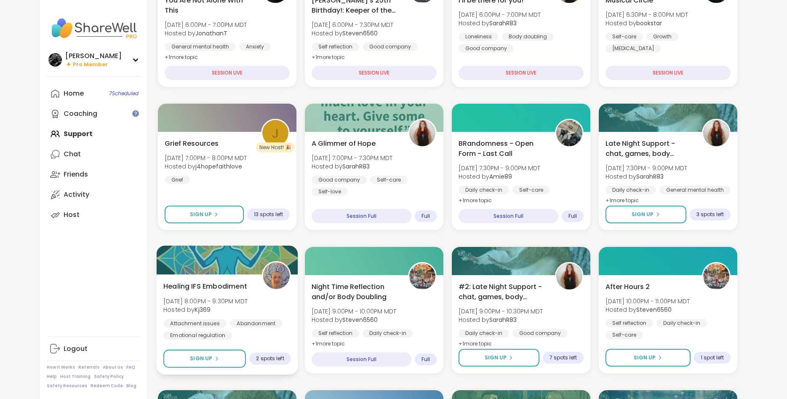
click at [283, 303] on div "Healing IFS Embodiment [DATE] 8:00PM - 9:30PM MDT Hosted by Kj369 Attachment is…" at bounding box center [227, 310] width 128 height 59
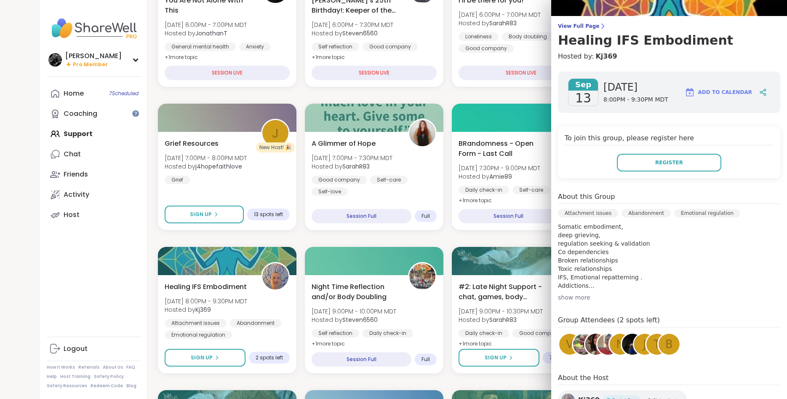
scroll to position [106, 0]
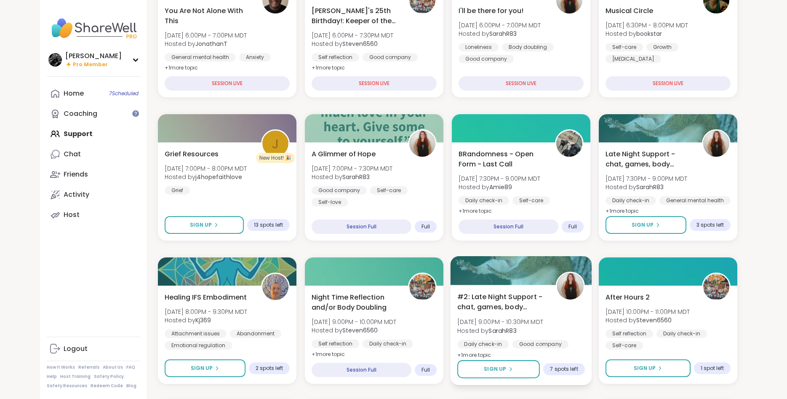
scroll to position [131, 0]
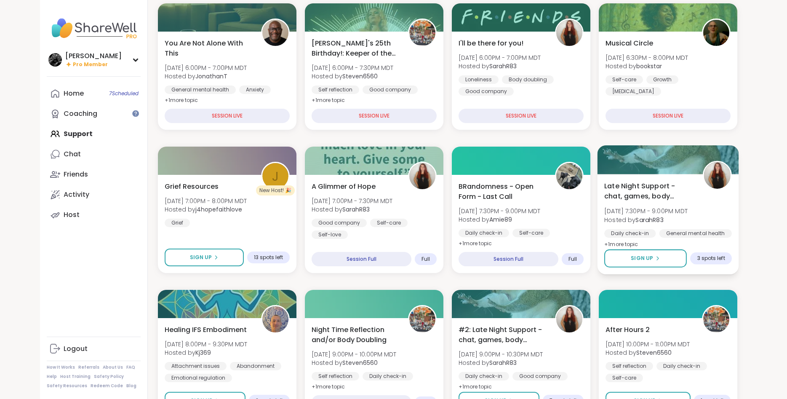
click at [686, 189] on span "Late Night Support - chat, games, body double" at bounding box center [648, 191] width 89 height 21
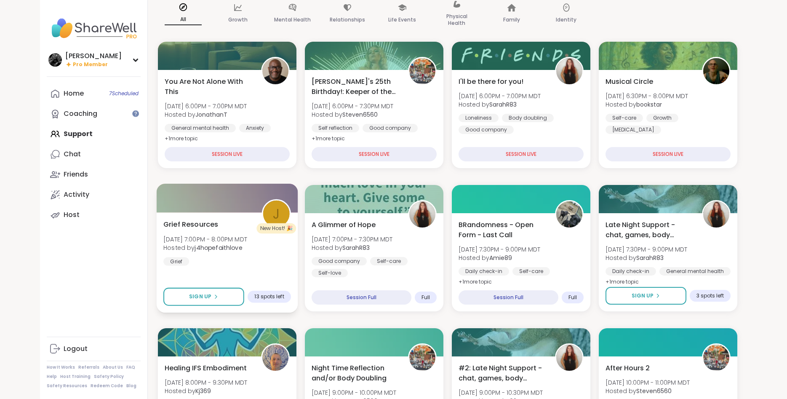
scroll to position [94, 0]
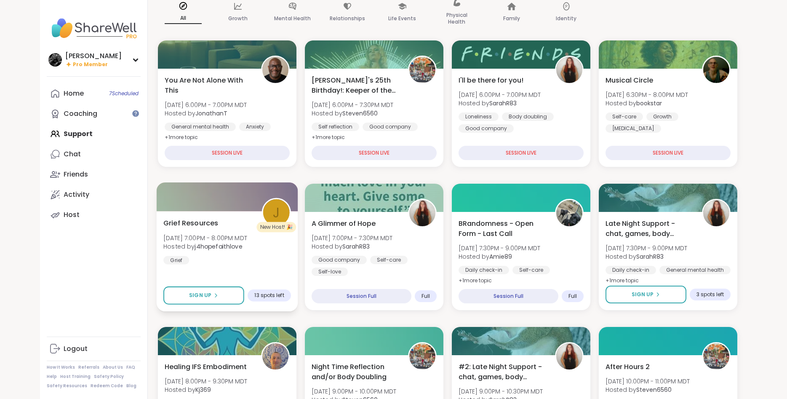
click at [260, 265] on div "Grief Resources [DATE] 7:00PM - 8:00PM MDT Hosted by j4hopefaithlove Grief Sign…" at bounding box center [226, 261] width 141 height 100
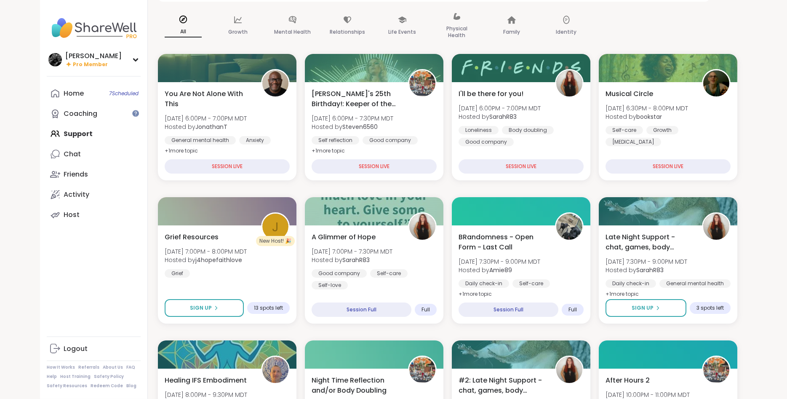
scroll to position [94, 0]
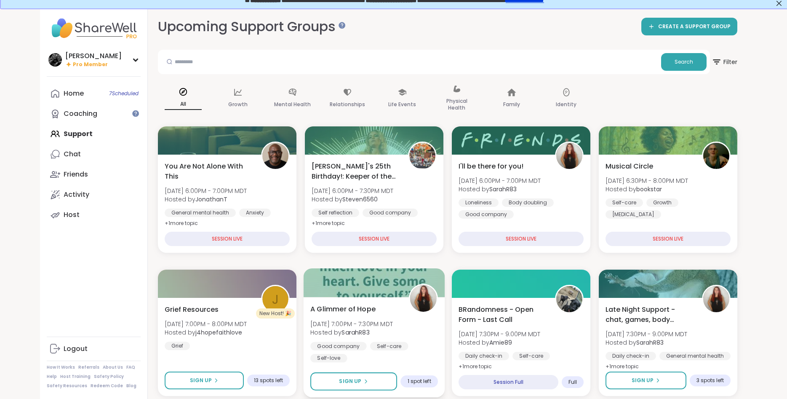
click at [393, 330] on span "Hosted by SarahR83" at bounding box center [351, 332] width 82 height 8
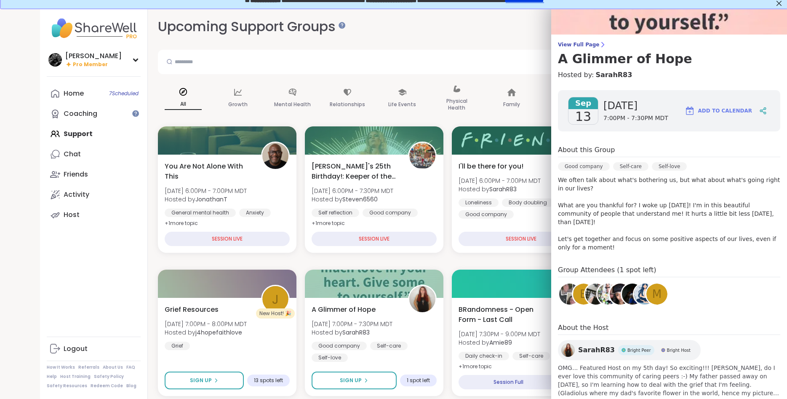
scroll to position [51, 0]
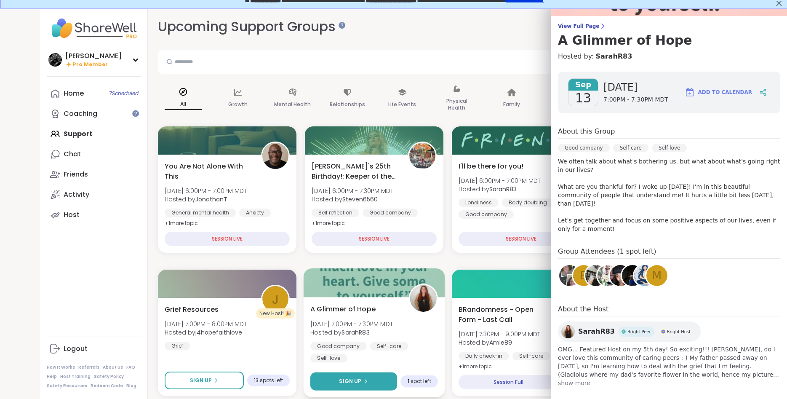
click at [393, 387] on button "Sign Up" at bounding box center [353, 381] width 87 height 18
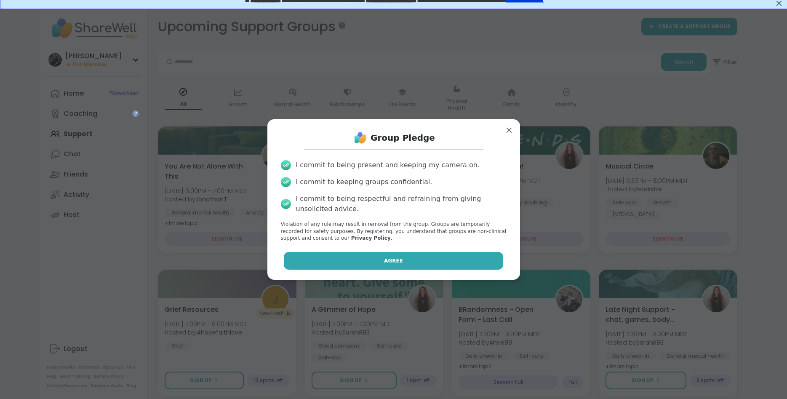
click at [412, 267] on button "Agree" at bounding box center [393, 261] width 219 height 18
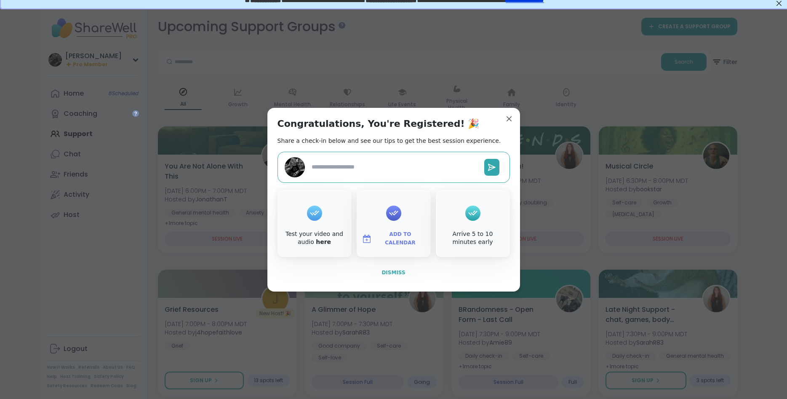
type textarea "*"
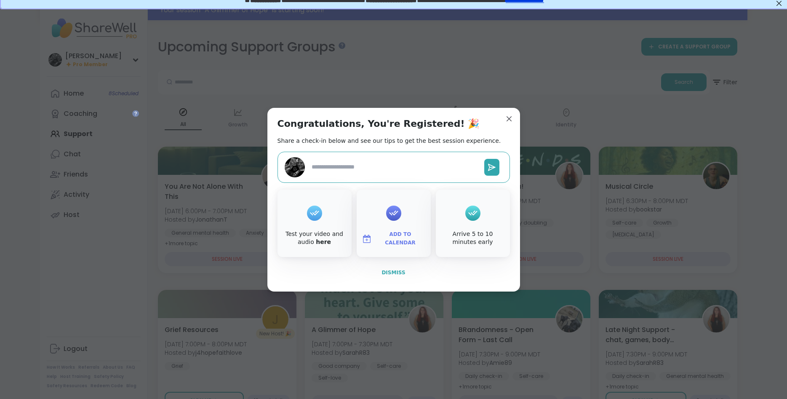
click at [398, 274] on span "Dismiss" at bounding box center [393, 272] width 24 height 6
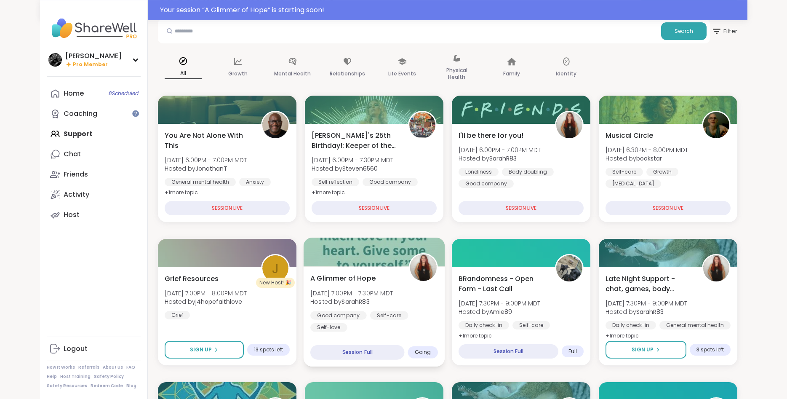
scroll to position [94, 0]
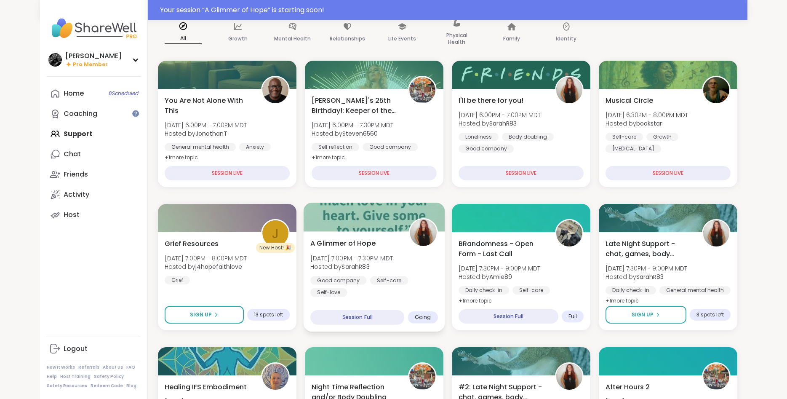
click at [422, 268] on div "A Glimmer of Hope Sat, Sep 13 | 7:00PM - 7:30PM MDT Hosted by SarahR83 Good com…" at bounding box center [374, 267] width 128 height 59
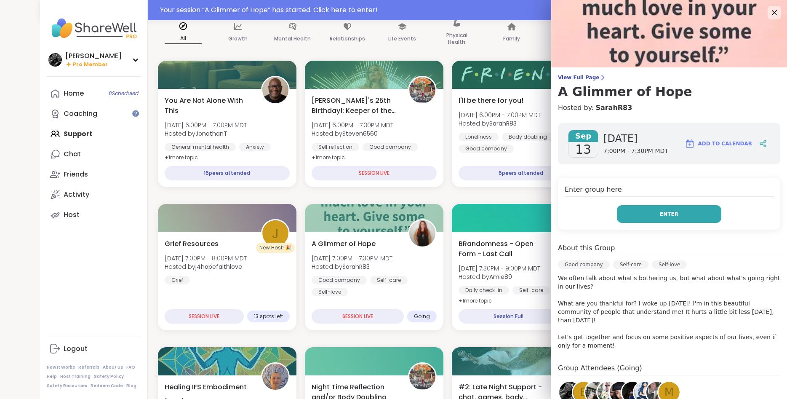
click at [640, 208] on button "Enter" at bounding box center [669, 214] width 104 height 18
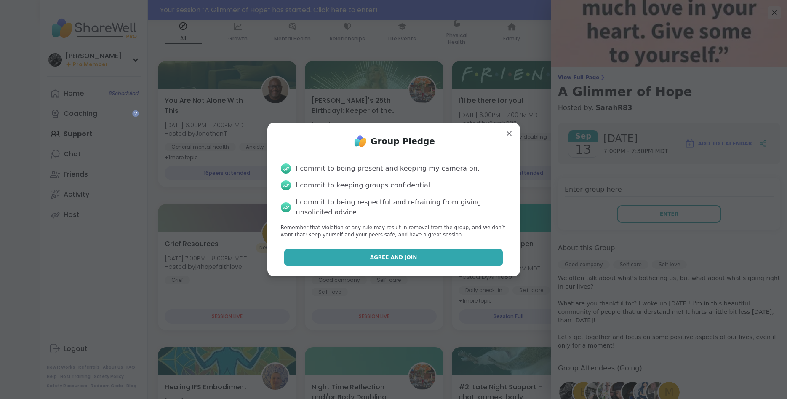
click at [420, 251] on button "Agree and Join" at bounding box center [393, 257] width 219 height 18
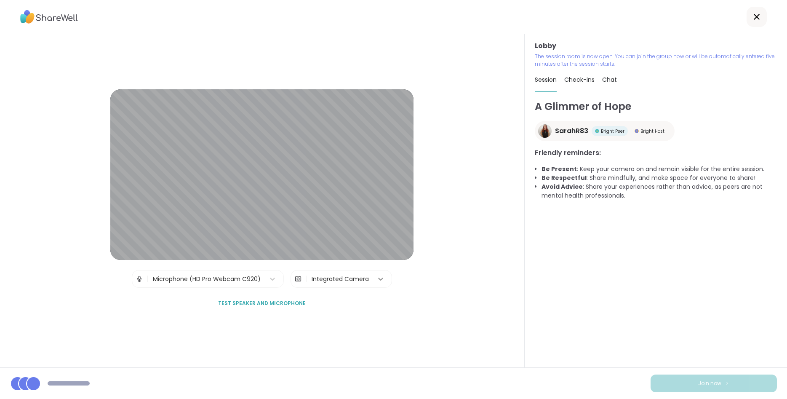
click at [381, 280] on icon at bounding box center [380, 278] width 8 height 8
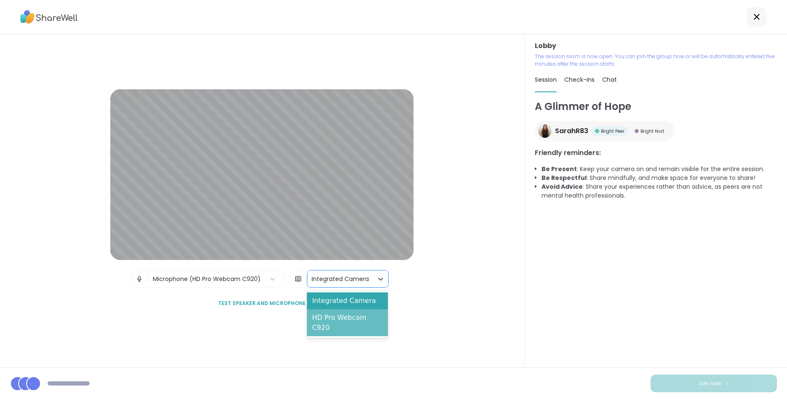
click at [358, 319] on div "HD Pro Webcam C920" at bounding box center [347, 322] width 80 height 27
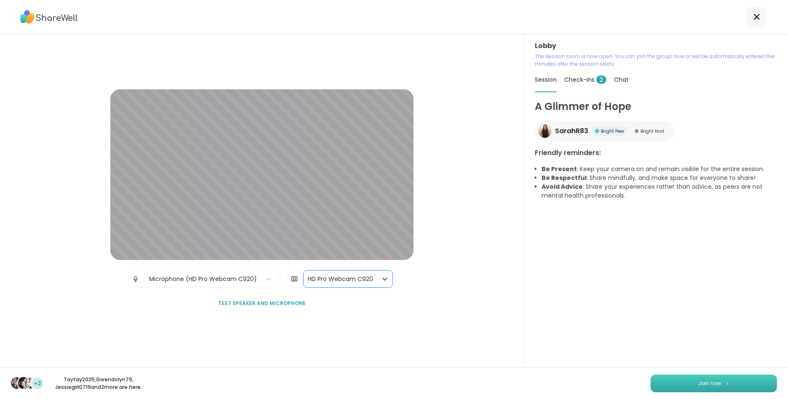
click at [675, 379] on button "Join now" at bounding box center [713, 383] width 126 height 18
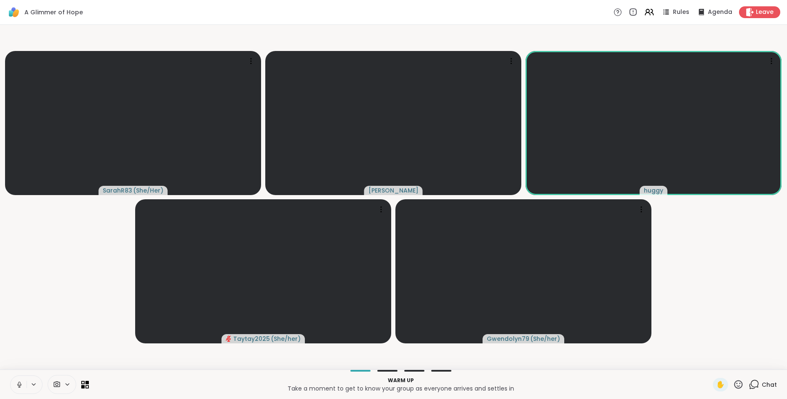
click at [67, 383] on icon at bounding box center [67, 383] width 7 height 7
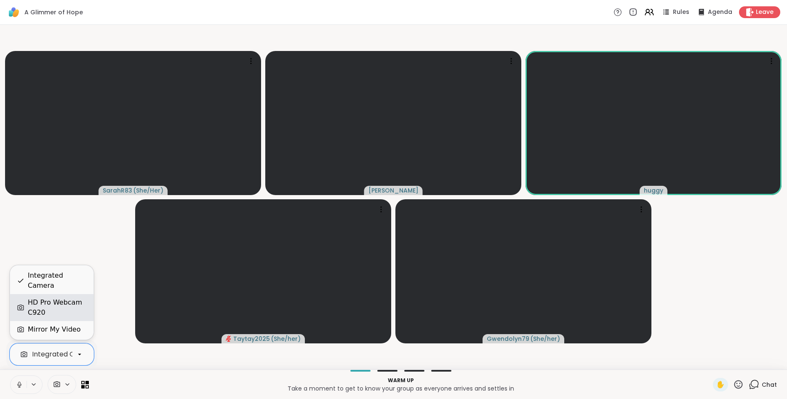
click at [45, 313] on div "HD Pro Webcam C920" at bounding box center [57, 307] width 59 height 20
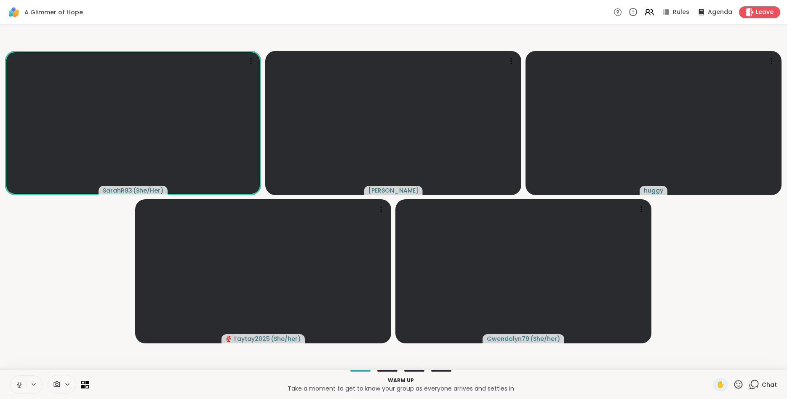
click at [35, 262] on video-player-container "SarahR83 ( She/Her ) Alan_N huggy Taytay2025 ( She/her ) Gwendolyn79 ( She/her )" at bounding box center [393, 197] width 777 height 338
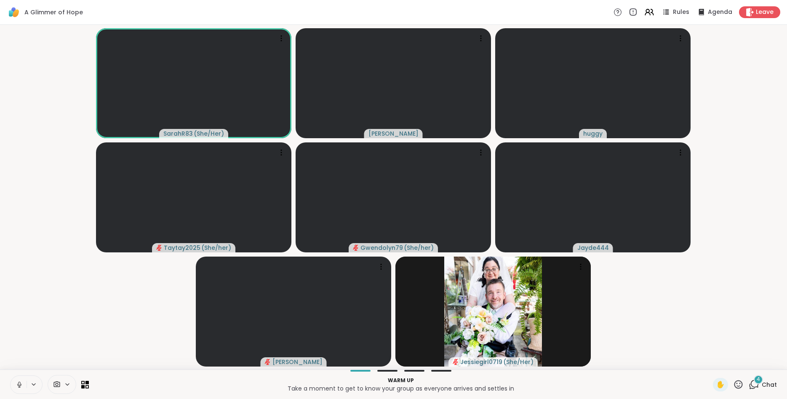
click at [761, 383] on div "4 Chat" at bounding box center [762, 384] width 28 height 13
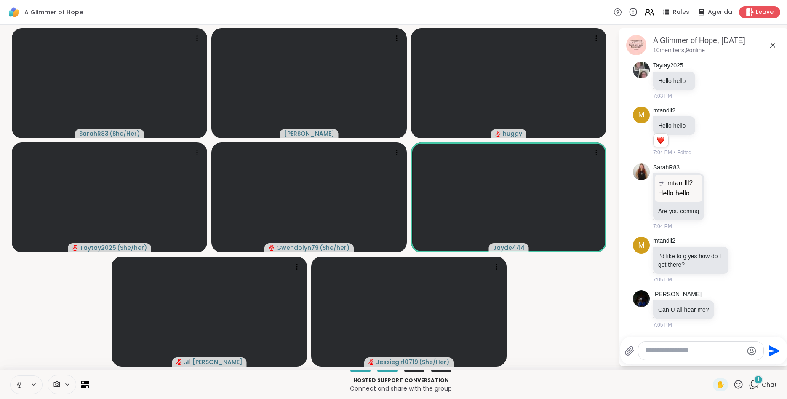
scroll to position [176, 0]
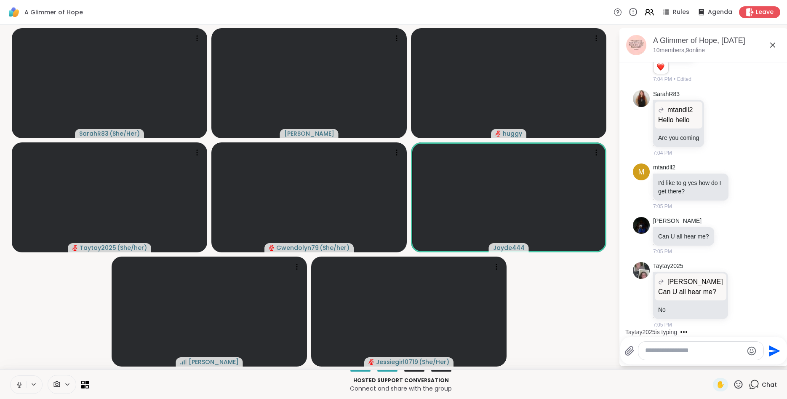
click at [20, 388] on button at bounding box center [19, 384] width 16 height 18
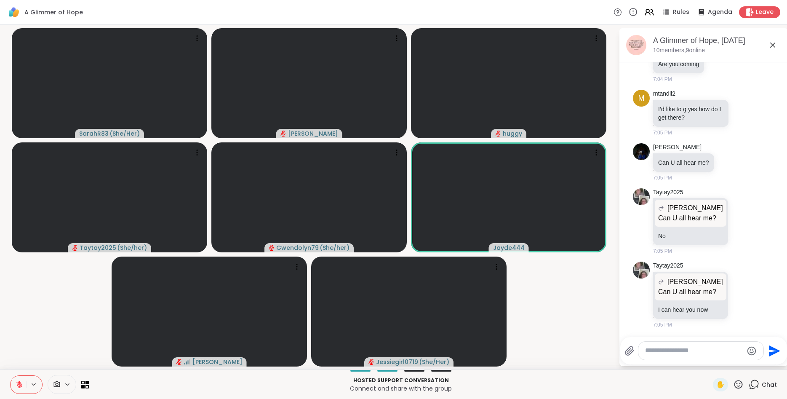
scroll to position [294, 0]
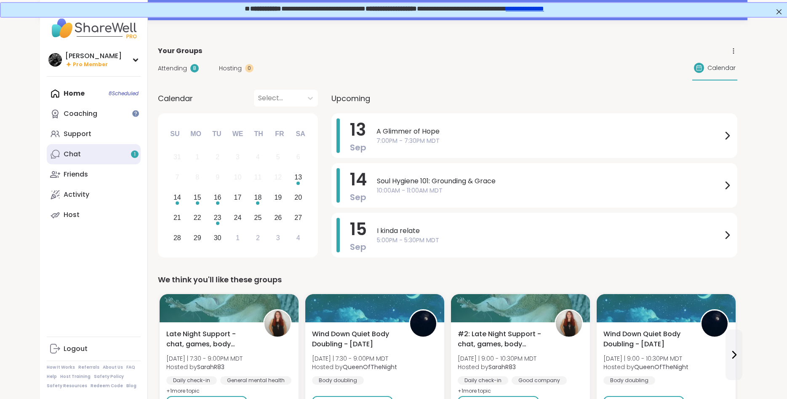
click at [82, 157] on link "Chat 1" at bounding box center [94, 154] width 94 height 20
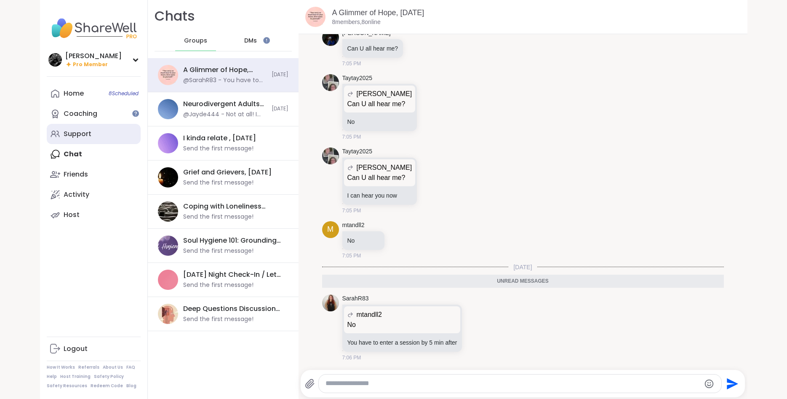
click at [96, 132] on link "Support" at bounding box center [94, 134] width 94 height 20
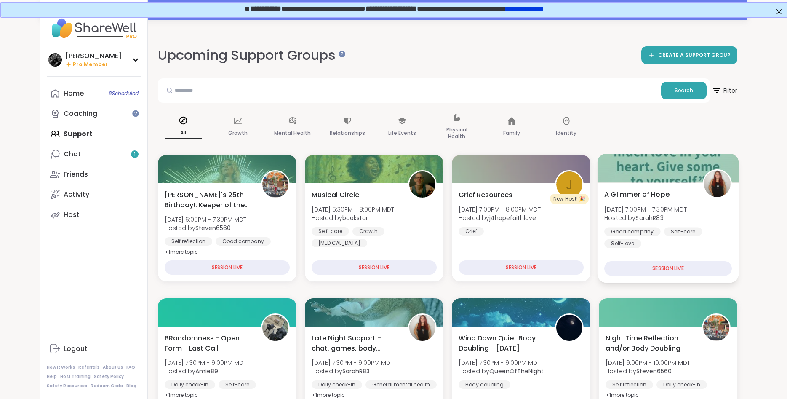
click at [651, 210] on span "[DATE] 7:00PM - 7:30PM MDT" at bounding box center [645, 209] width 82 height 8
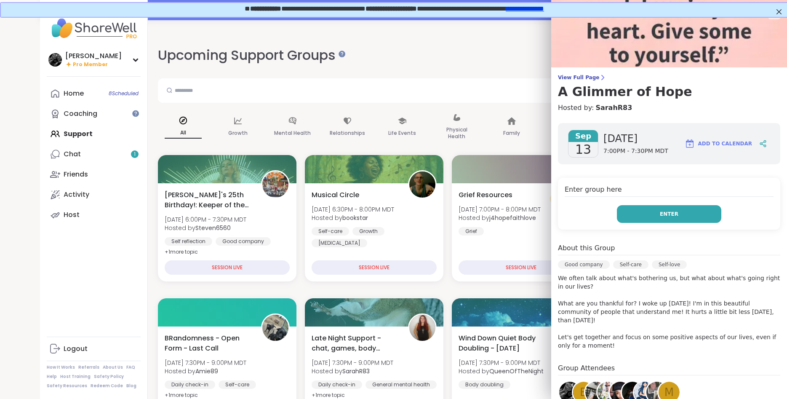
click at [646, 215] on button "Enter" at bounding box center [669, 214] width 104 height 18
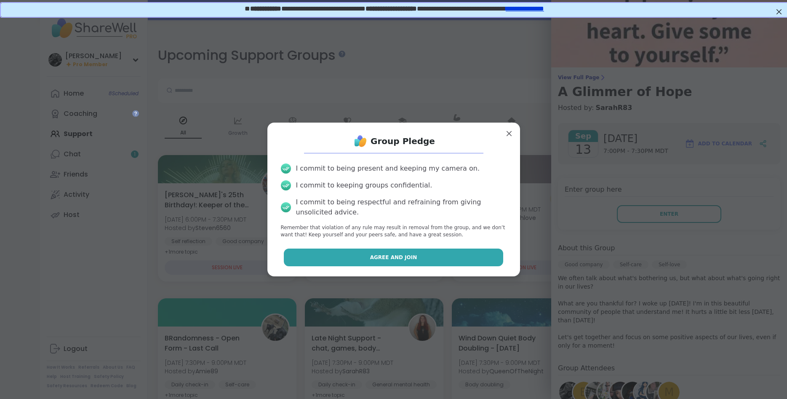
click at [481, 250] on button "Agree and Join" at bounding box center [393, 257] width 219 height 18
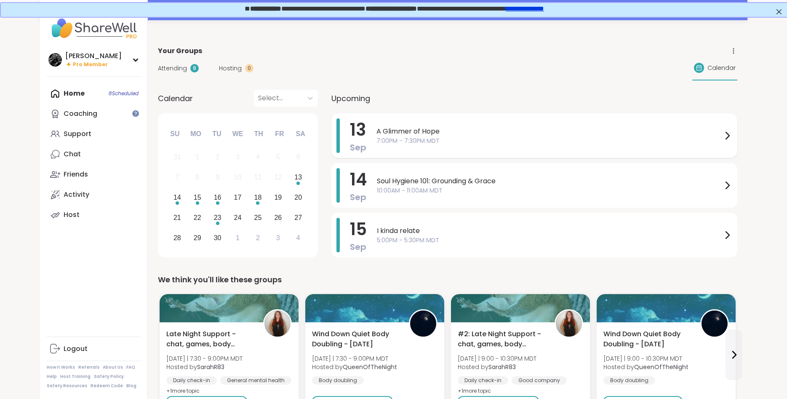
click at [420, 139] on span "7:00PM - 7:30PM MDT" at bounding box center [549, 140] width 346 height 9
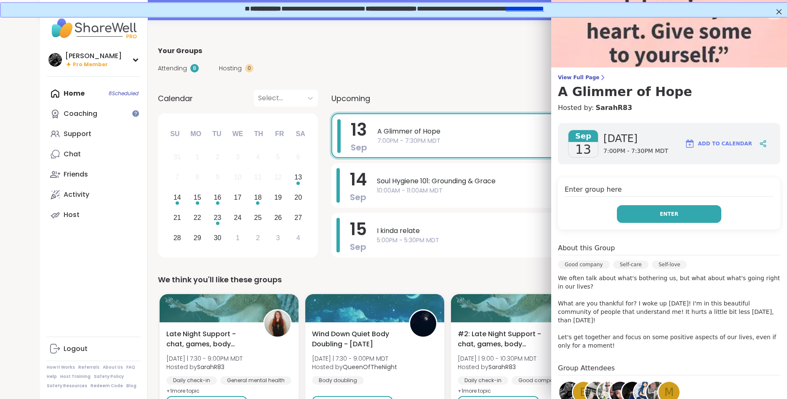
click at [673, 212] on span "Enter" at bounding box center [669, 214] width 19 height 8
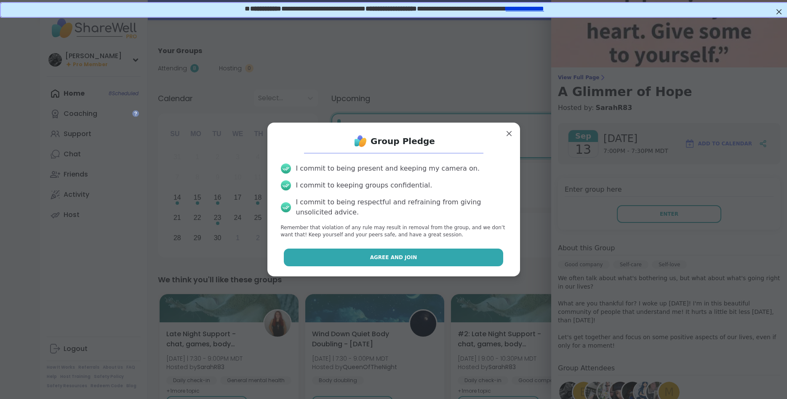
click at [392, 261] on button "Agree and Join" at bounding box center [393, 257] width 219 height 18
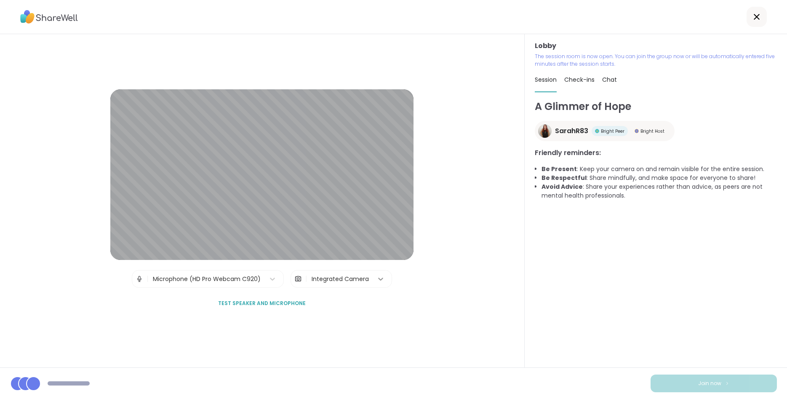
click at [377, 282] on icon at bounding box center [380, 278] width 8 height 8
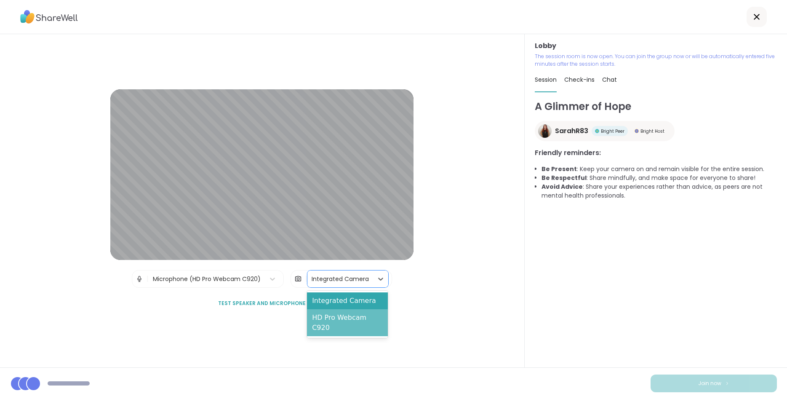
click at [351, 320] on div "HD Pro Webcam C920" at bounding box center [347, 322] width 80 height 27
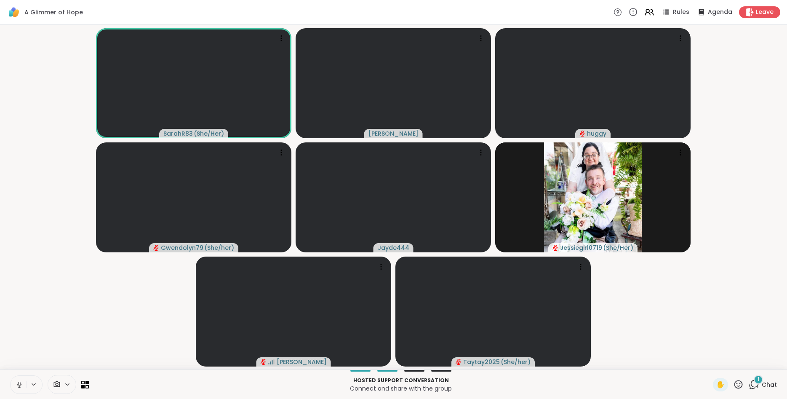
click at [70, 382] on icon at bounding box center [67, 383] width 7 height 7
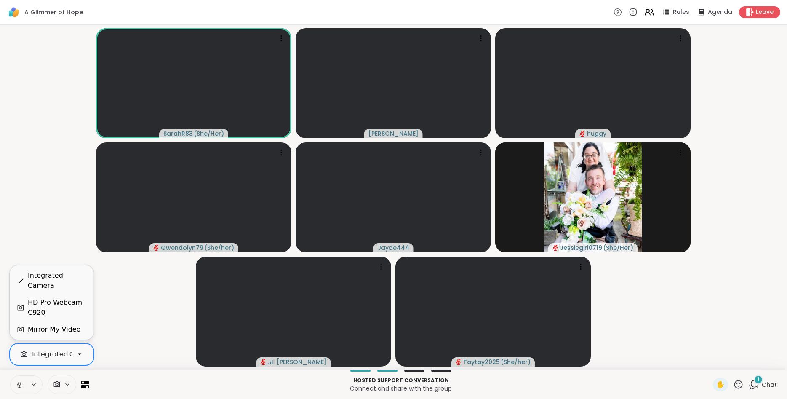
click at [49, 310] on div "HD Pro Webcam C920" at bounding box center [57, 307] width 59 height 20
click at [17, 382] on icon at bounding box center [20, 384] width 8 height 8
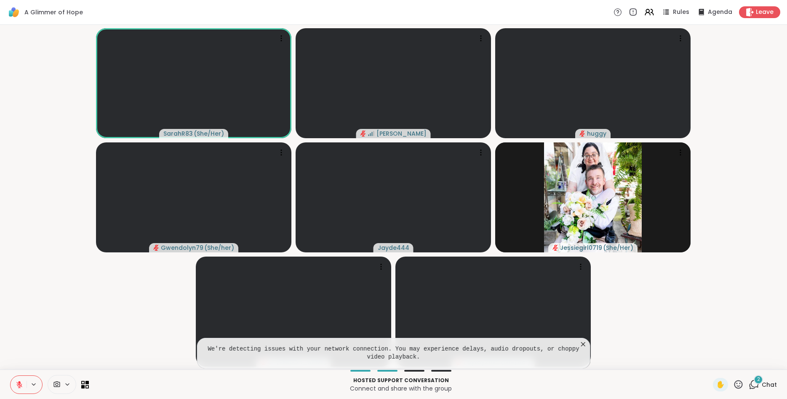
click at [583, 345] on icon at bounding box center [583, 344] width 8 height 8
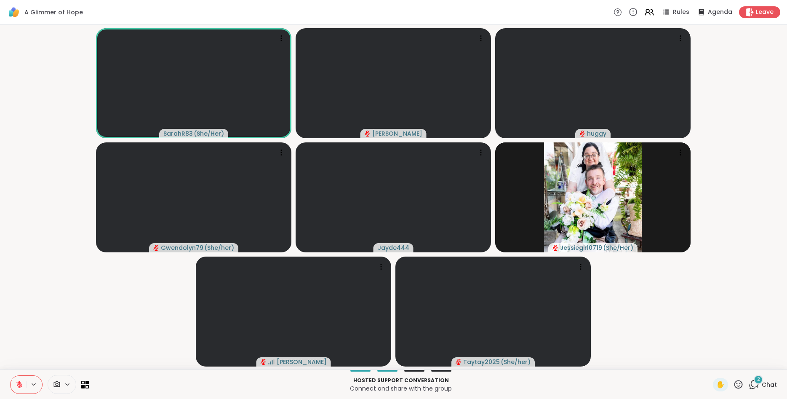
click at [757, 383] on icon at bounding box center [753, 384] width 11 height 11
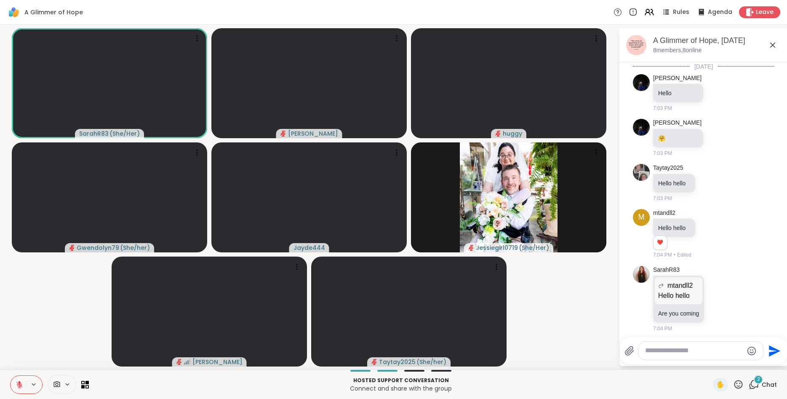
scroll to position [503, 0]
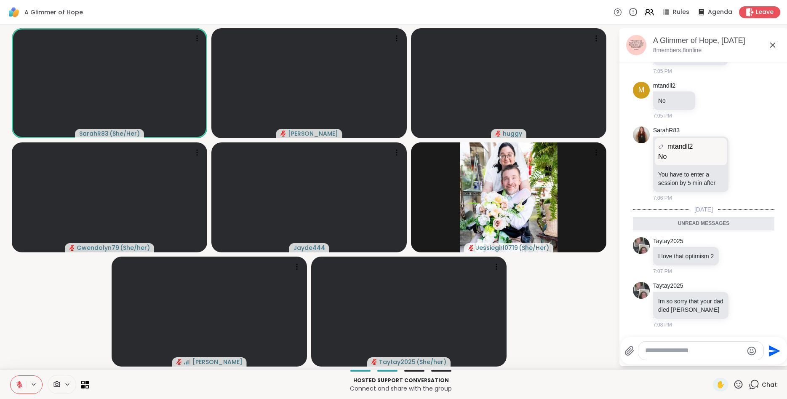
click at [63, 319] on video-player-container "SarahR83 ( She/Her ) Alan_N huggy Gwendolyn79 ( She/her ) Jayde444 Jessiegirl07…" at bounding box center [309, 197] width 608 height 338
click at [680, 351] on textarea "Type your message" at bounding box center [694, 350] width 98 height 9
